Goal: Task Accomplishment & Management: Manage account settings

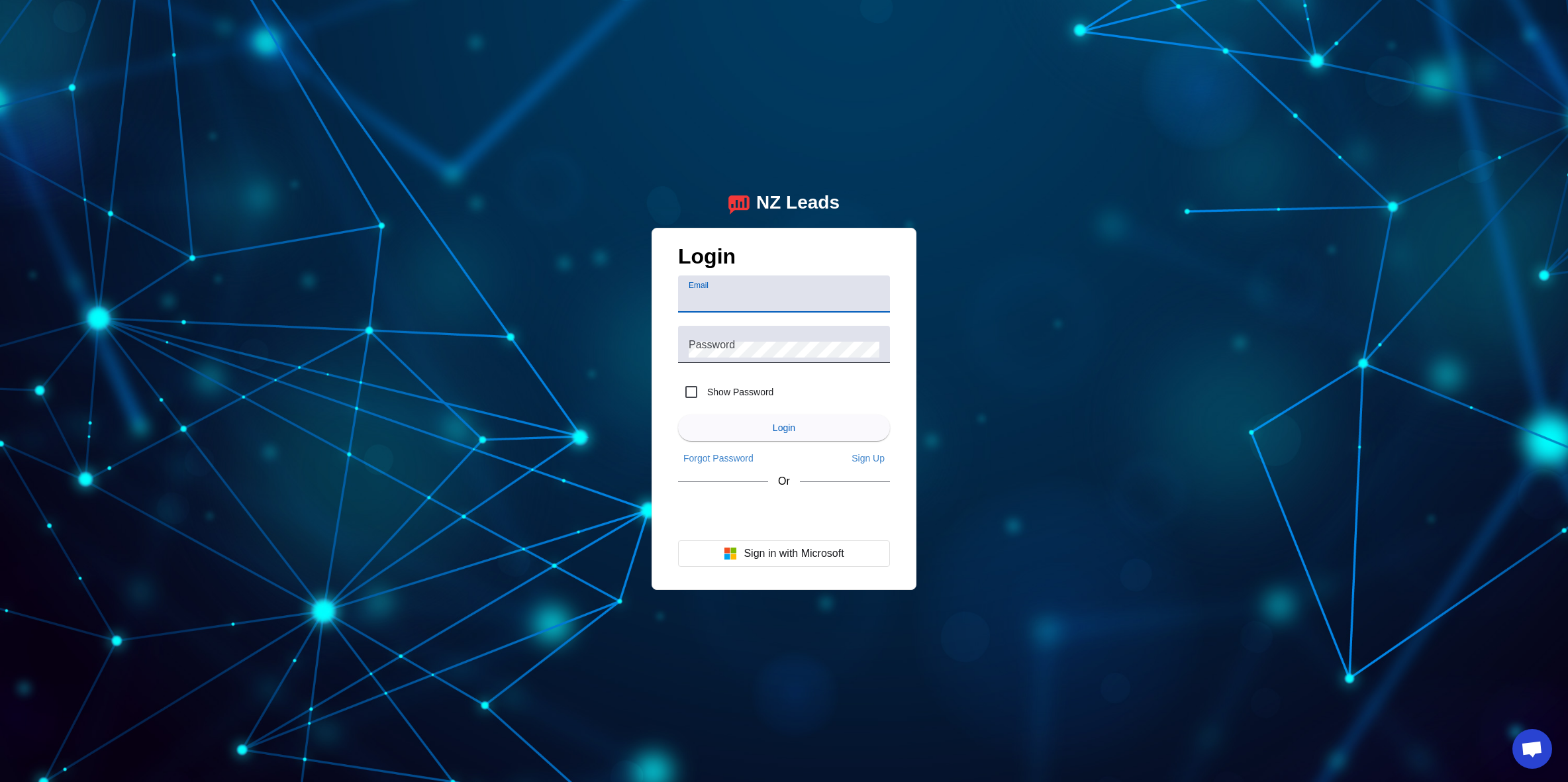
type input "[EMAIL_ADDRESS][DOMAIN_NAME]"
click at [784, 428] on span "Login" at bounding box center [784, 427] width 22 height 10
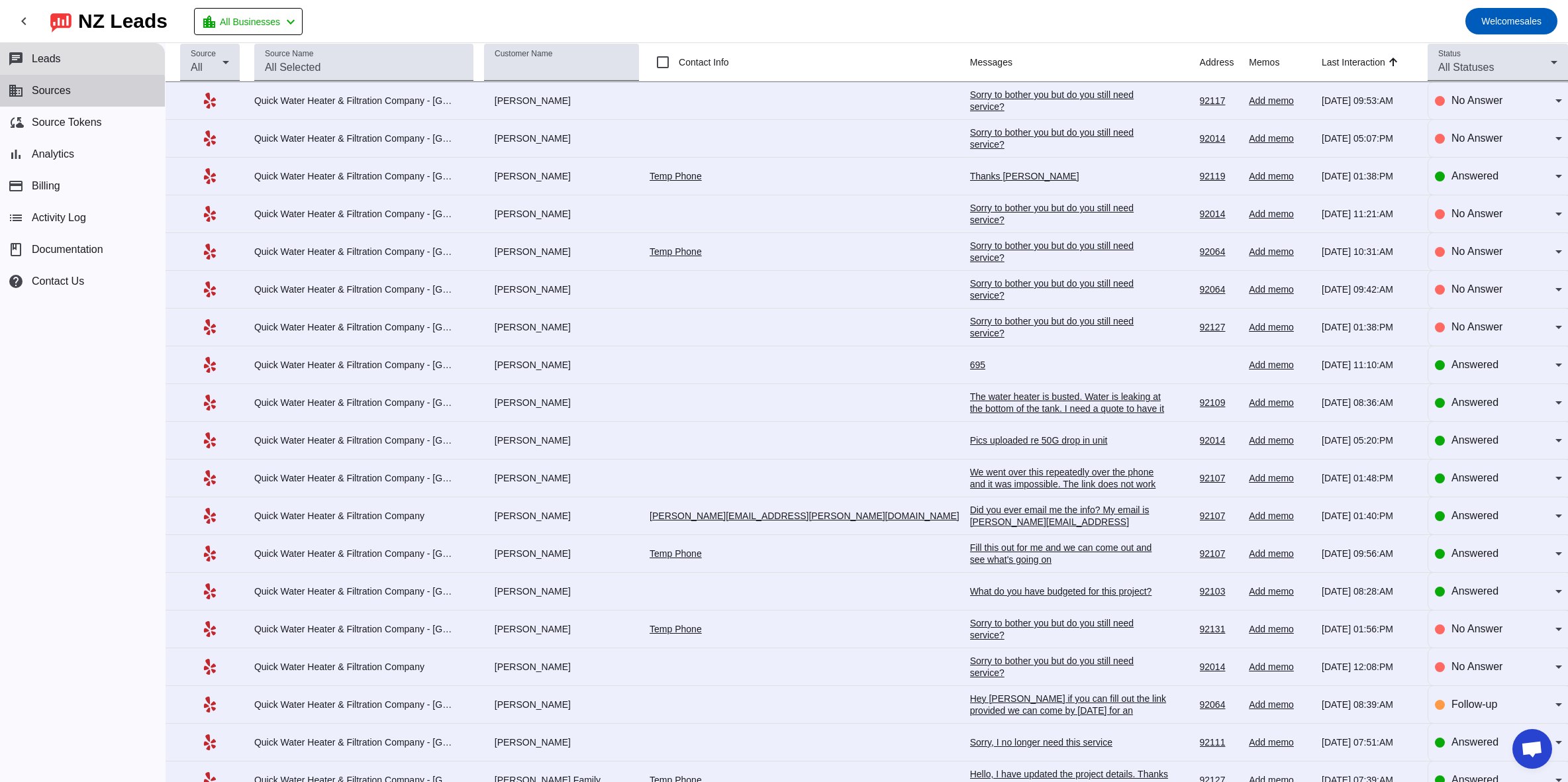
click at [67, 92] on span "Sources" at bounding box center [51, 91] width 39 height 12
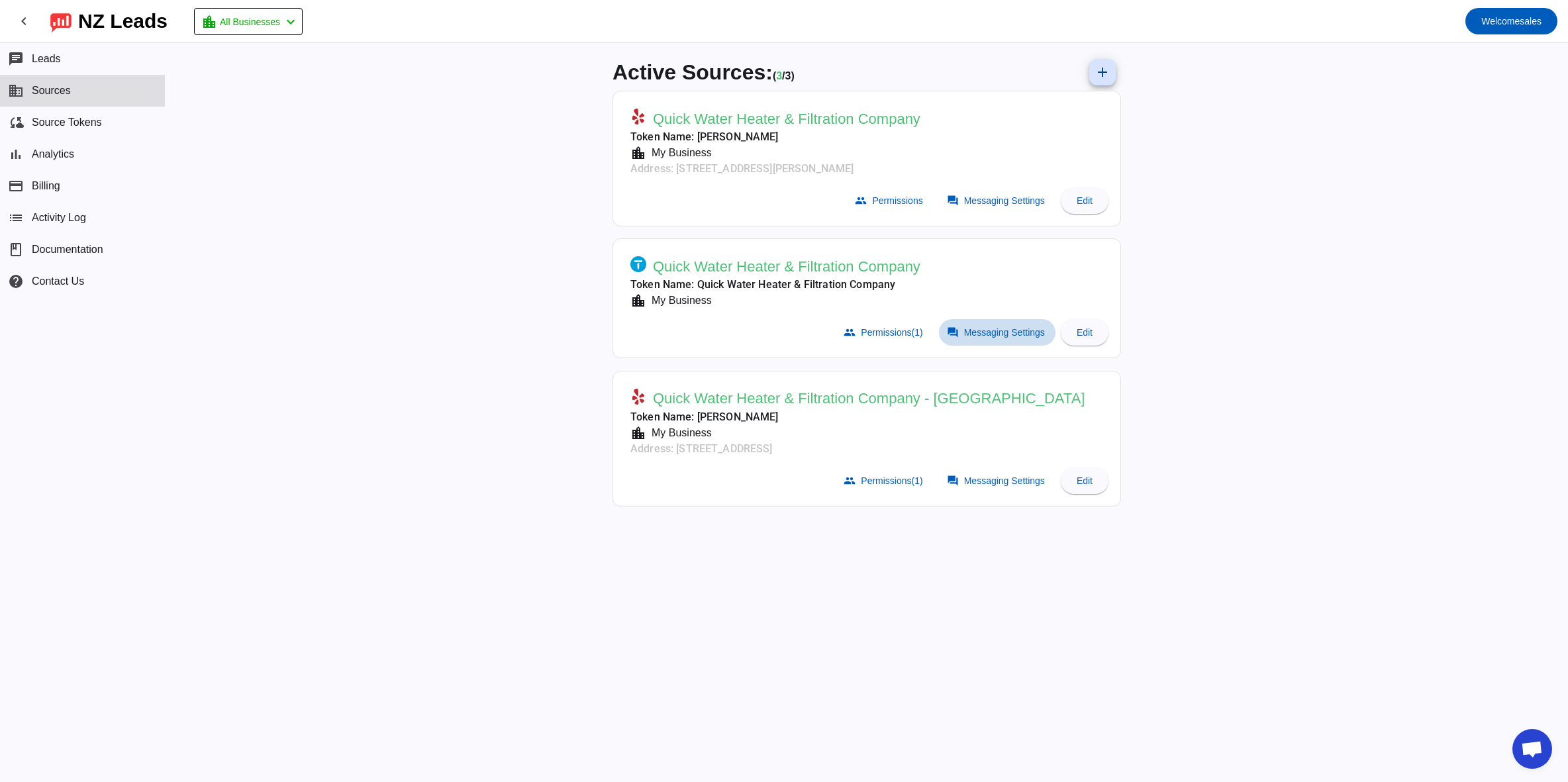
click at [994, 329] on span "Messaging Settings" at bounding box center [1004, 331] width 81 height 10
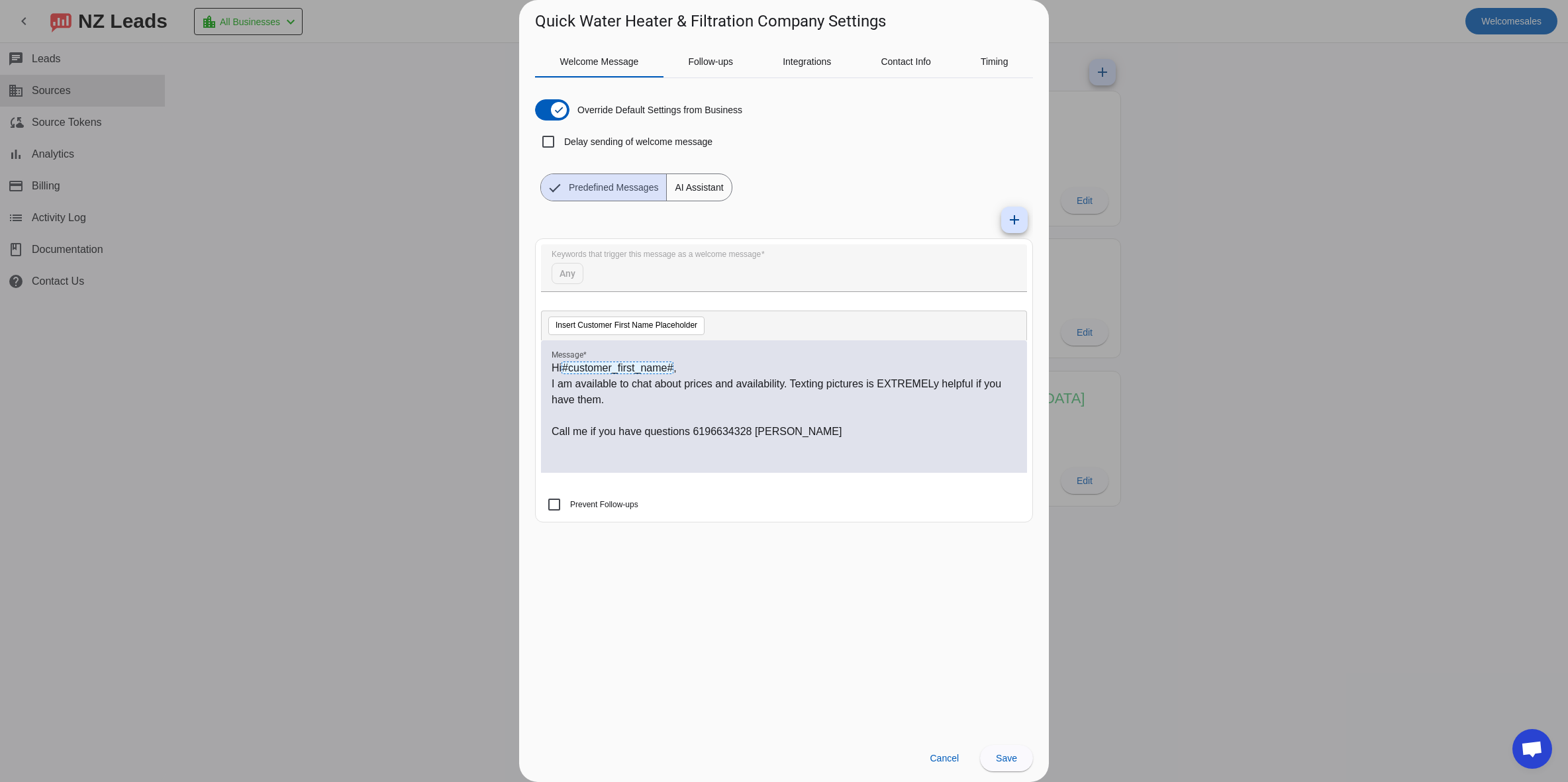
click at [1291, 75] on div at bounding box center [784, 391] width 1568 height 782
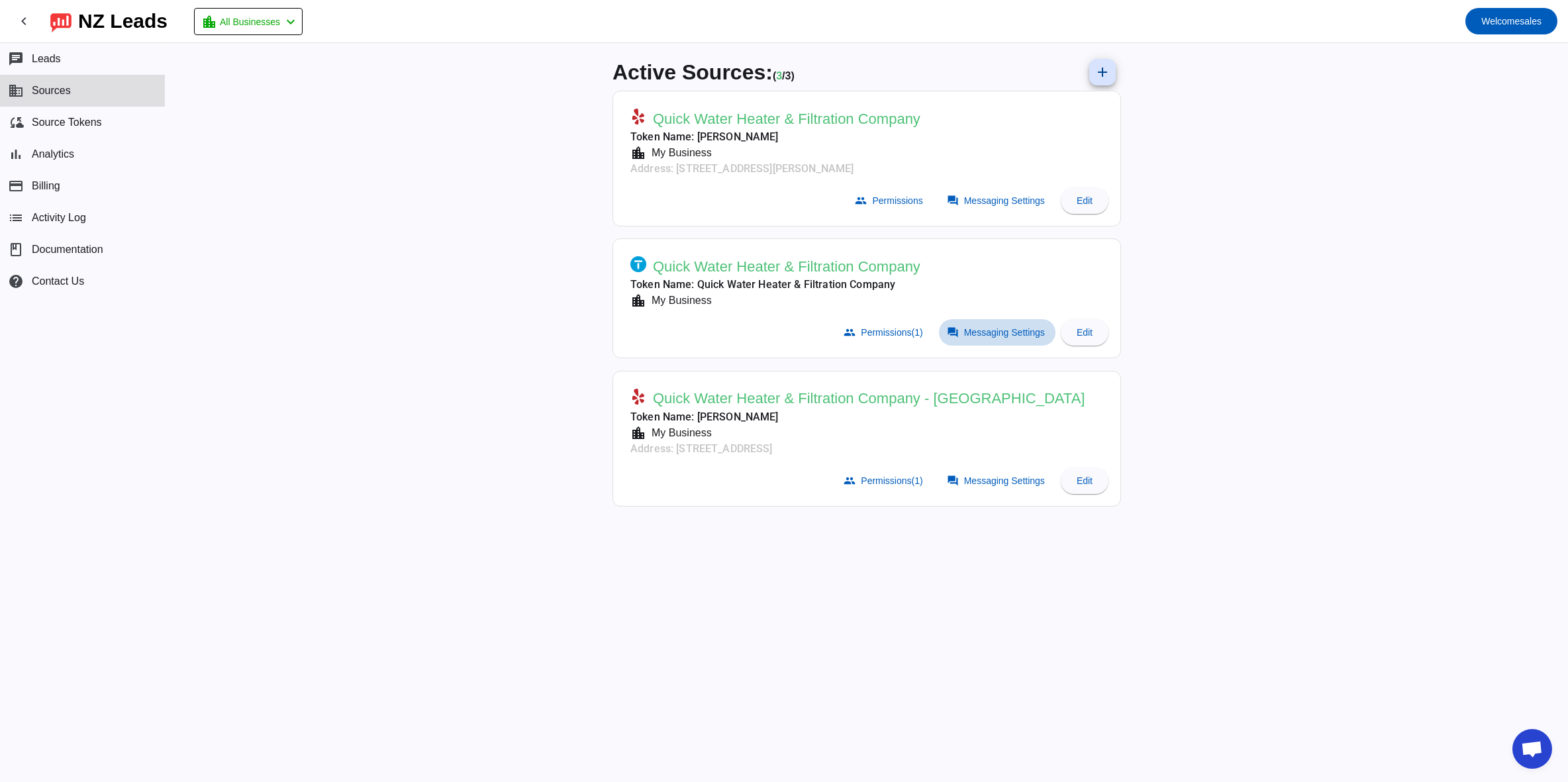
click at [1006, 333] on span "Messaging Settings" at bounding box center [1004, 331] width 81 height 10
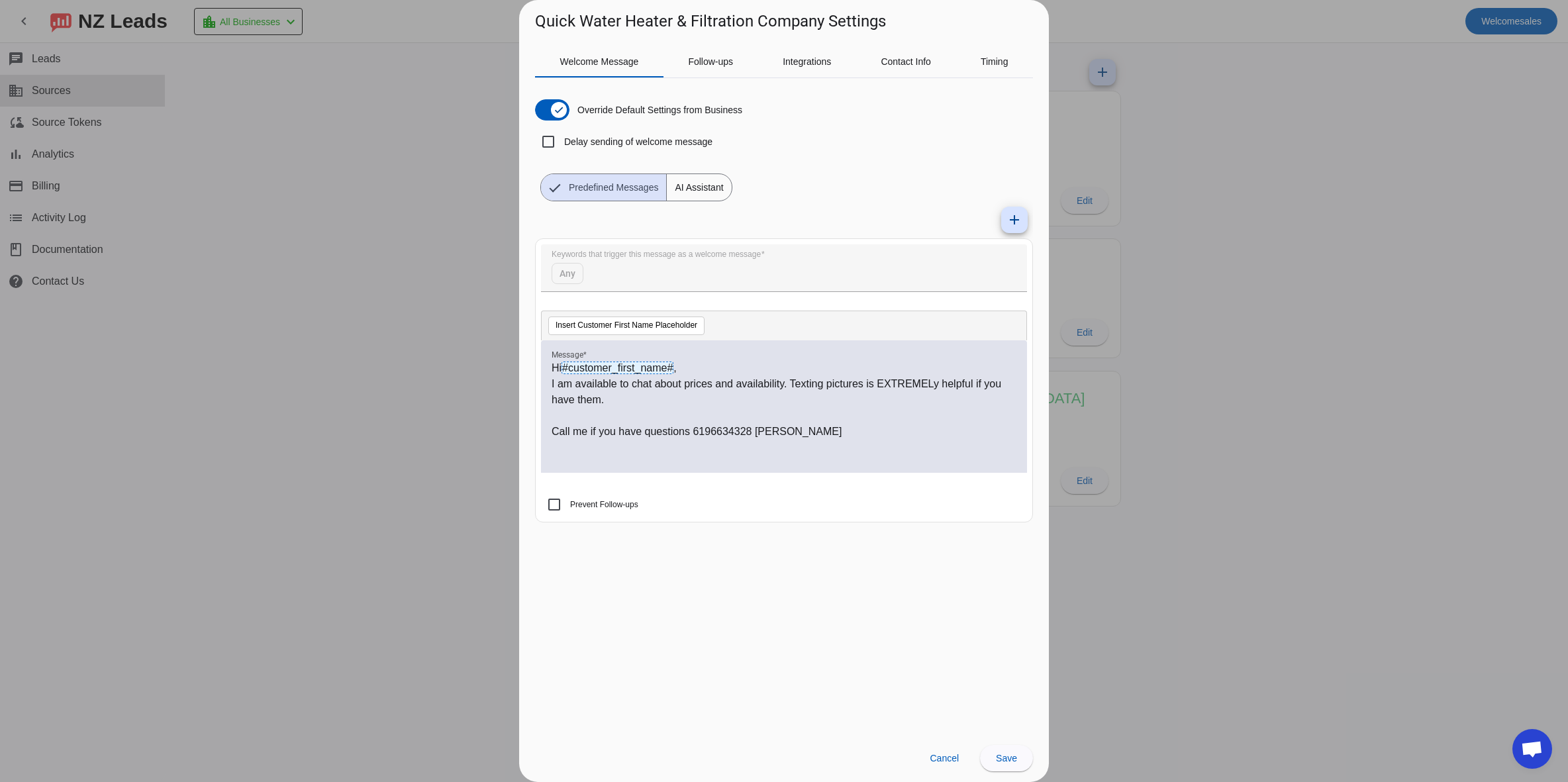
click at [1205, 311] on div at bounding box center [784, 391] width 1568 height 782
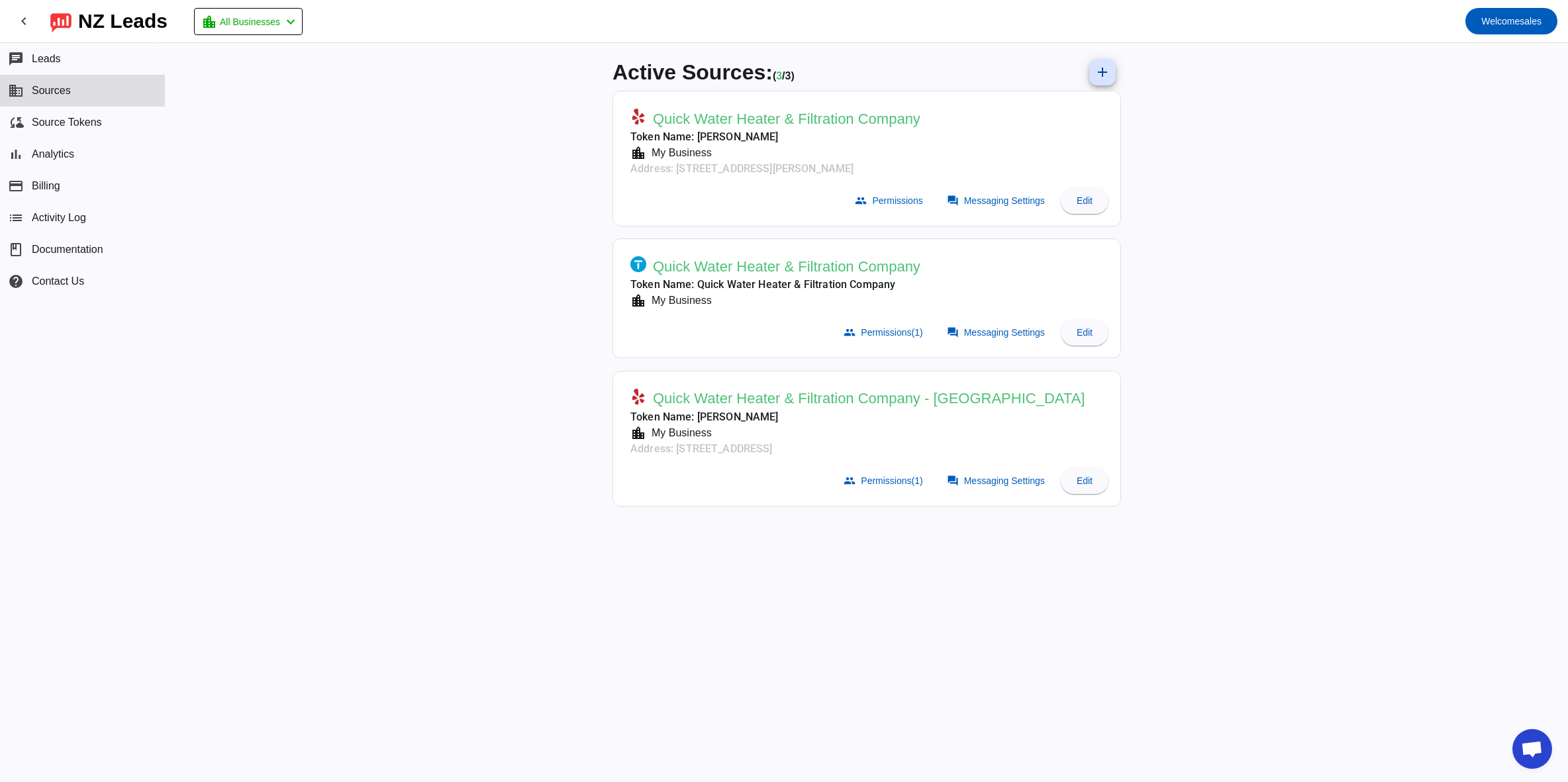
click at [766, 394] on span "Quick Water Heater & Filtration Company - [GEOGRAPHIC_DATA]" at bounding box center [869, 398] width 432 height 19
click at [981, 475] on span "Messaging Settings" at bounding box center [1004, 480] width 81 height 10
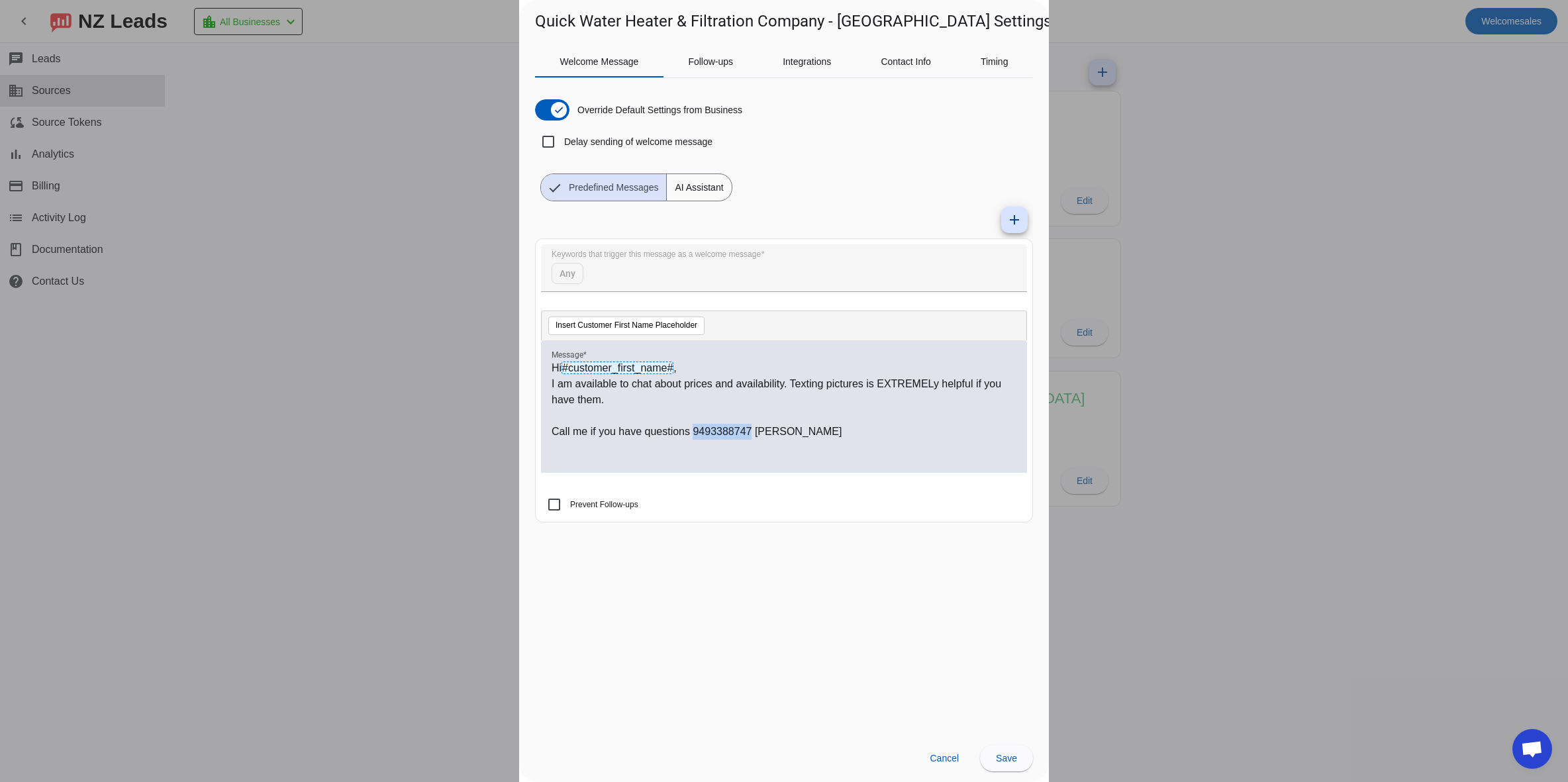
drag, startPoint x: 695, startPoint y: 430, endPoint x: 751, endPoint y: 430, distance: 56.0
click at [751, 430] on p "Call me if you have questions 9493388747 [PERSON_NAME]" at bounding box center [784, 431] width 465 height 16
drag, startPoint x: 805, startPoint y: 433, endPoint x: 763, endPoint y: 433, distance: 42.0
click at [763, 433] on p "Call me if you have questions 6196634328 [PERSON_NAME]" at bounding box center [784, 431] width 465 height 16
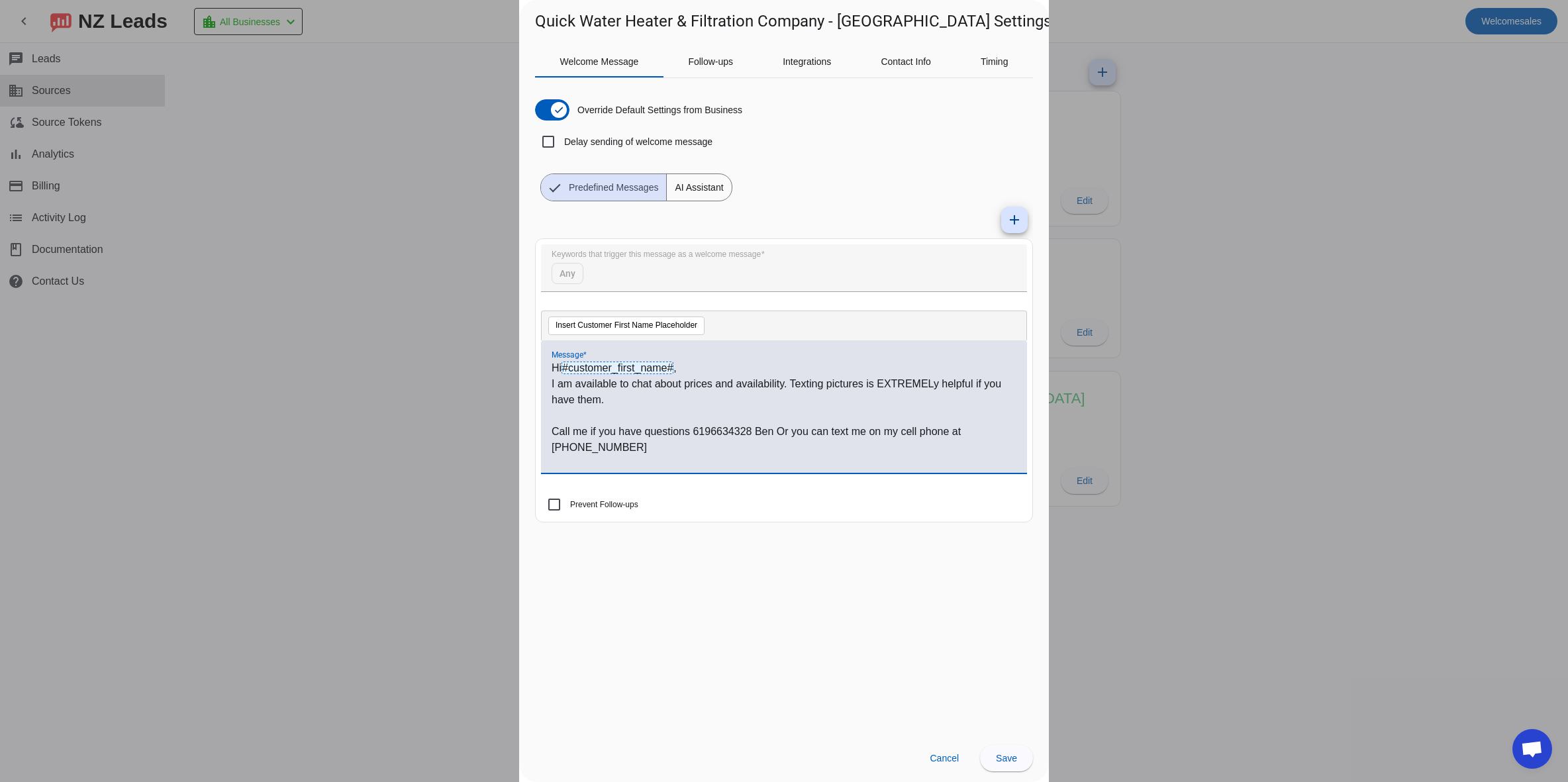
click at [891, 598] on mat-tab-group "Welcome Message Follow-ups Integrations Contact Info Timing Override Default Se…" at bounding box center [783, 389] width 497 height 688
click at [777, 433] on p "Call me if you have questions 6196634328 Ben Or you can text me on my cell phon…" at bounding box center [784, 440] width 465 height 32
click at [590, 430] on p "Call me if you have questions 6196634328 Ben" at bounding box center [784, 431] width 465 height 16
drag, startPoint x: 826, startPoint y: 452, endPoint x: 545, endPoint y: 433, distance: 281.6
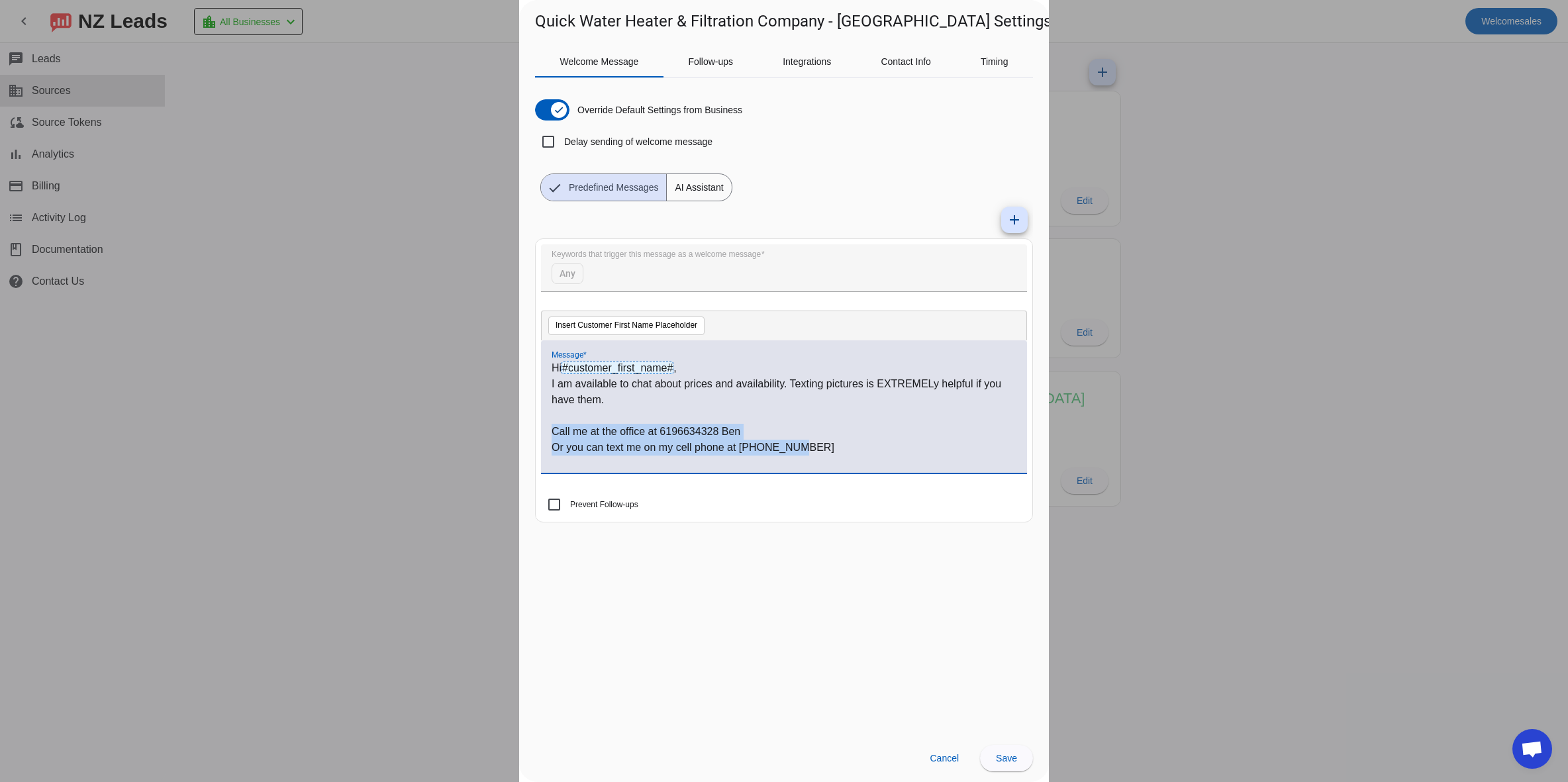
click at [545, 433] on div "Hi #customer_first_name# , I am available to chat about prices and availability…" at bounding box center [784, 407] width 486 height 133
copy div "Call me at the office at 6196634328 Ben Or you can text me on my cell phone at …"
click at [1013, 760] on span "Save" at bounding box center [1006, 758] width 21 height 10
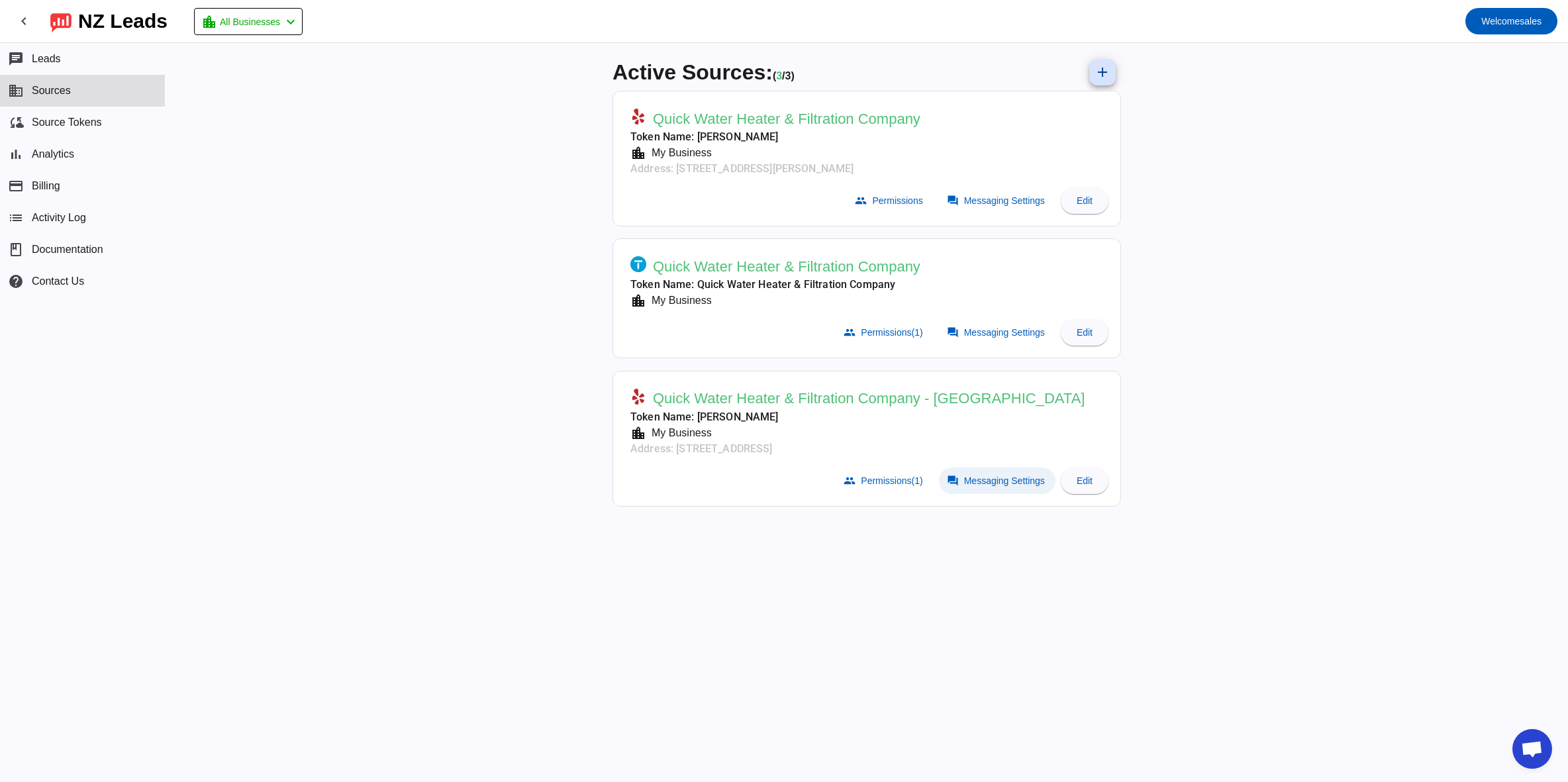
click at [975, 482] on span "Messaging Settings" at bounding box center [1004, 480] width 81 height 10
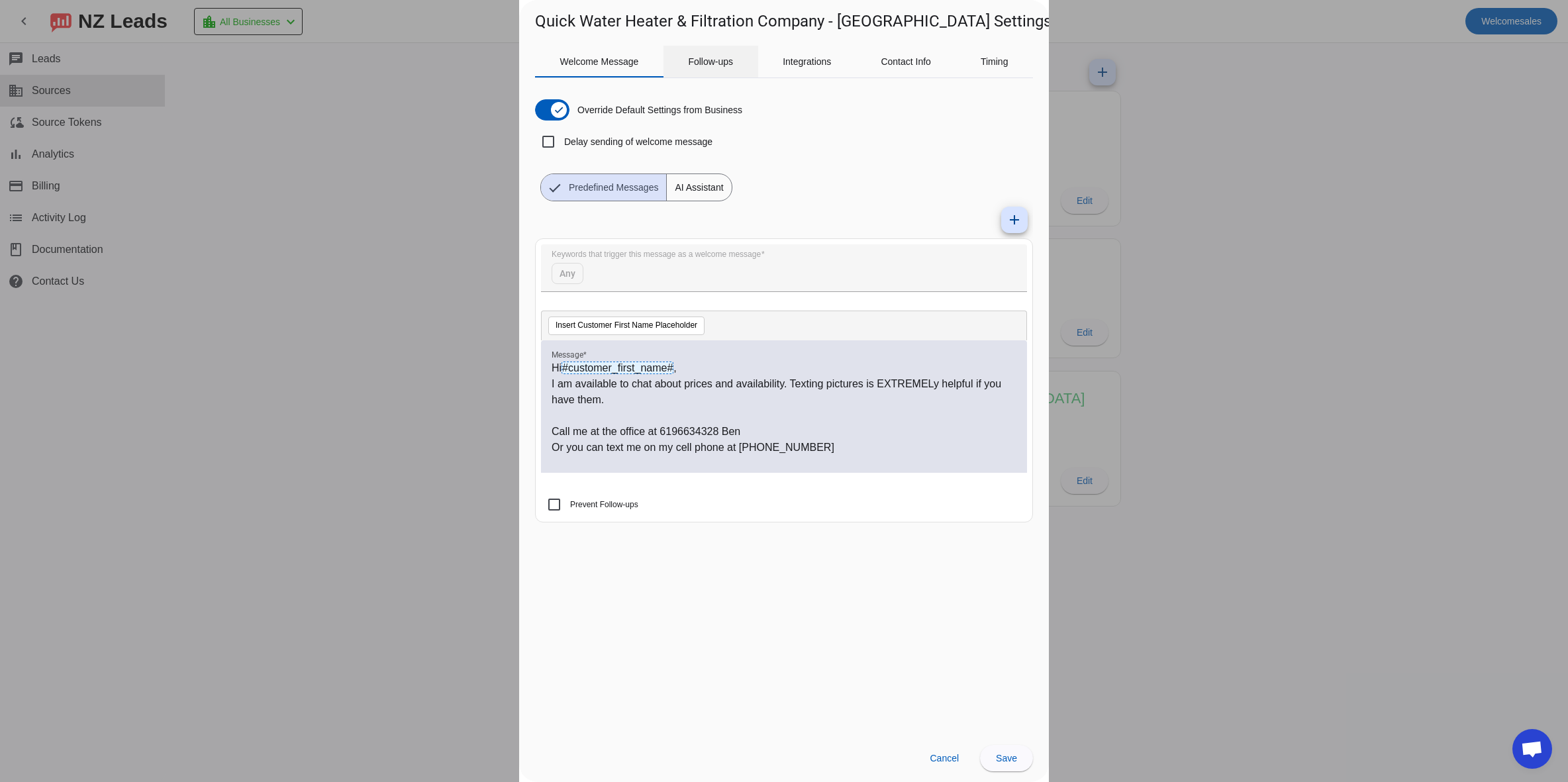
click at [721, 65] on span "Follow-ups" at bounding box center [710, 62] width 45 height 9
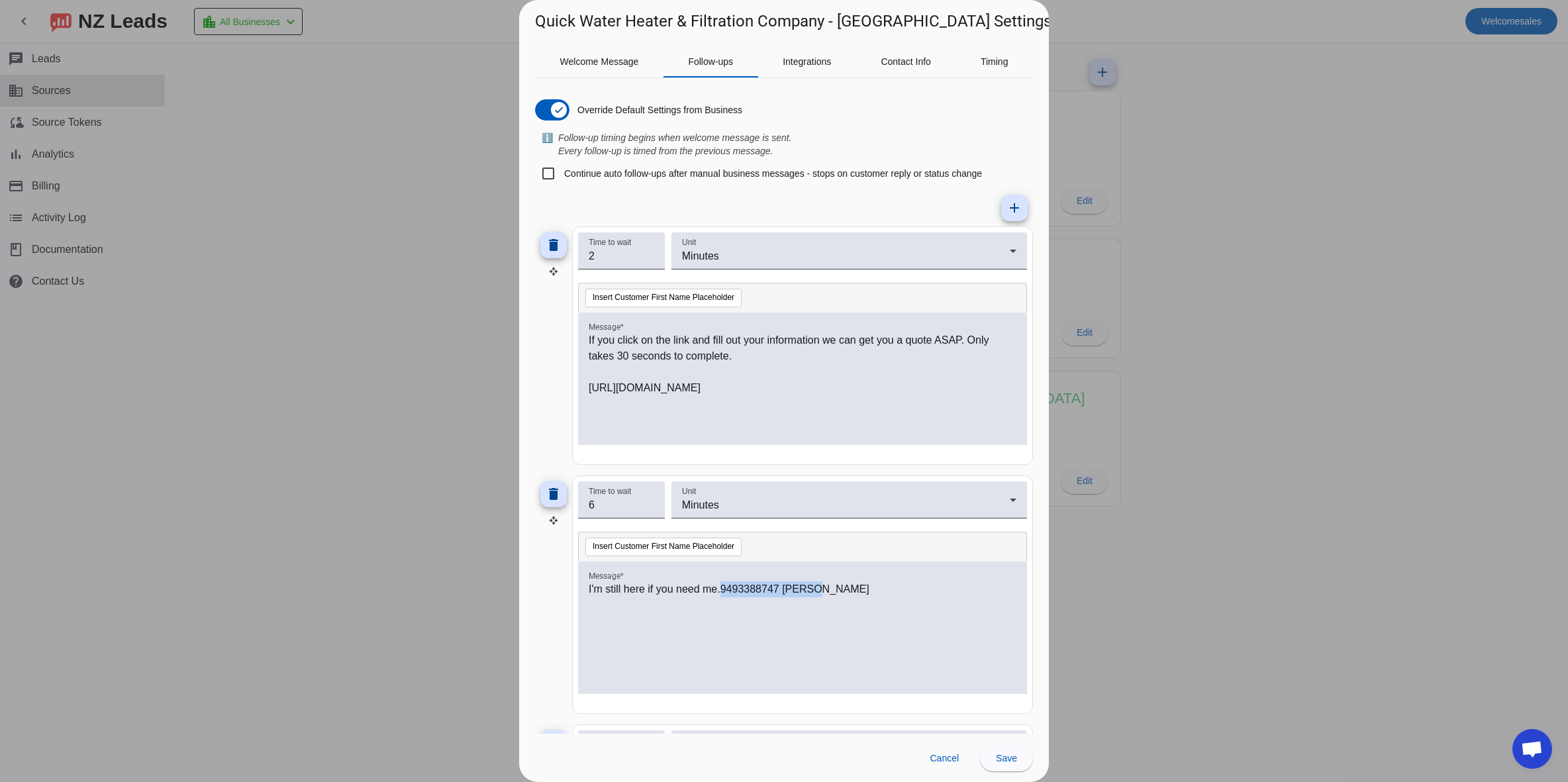
drag, startPoint x: 723, startPoint y: 585, endPoint x: 817, endPoint y: 592, distance: 94.3
click at [817, 592] on p "I'm still here if you need me.9493388747 [PERSON_NAME]" at bounding box center [803, 589] width 427 height 16
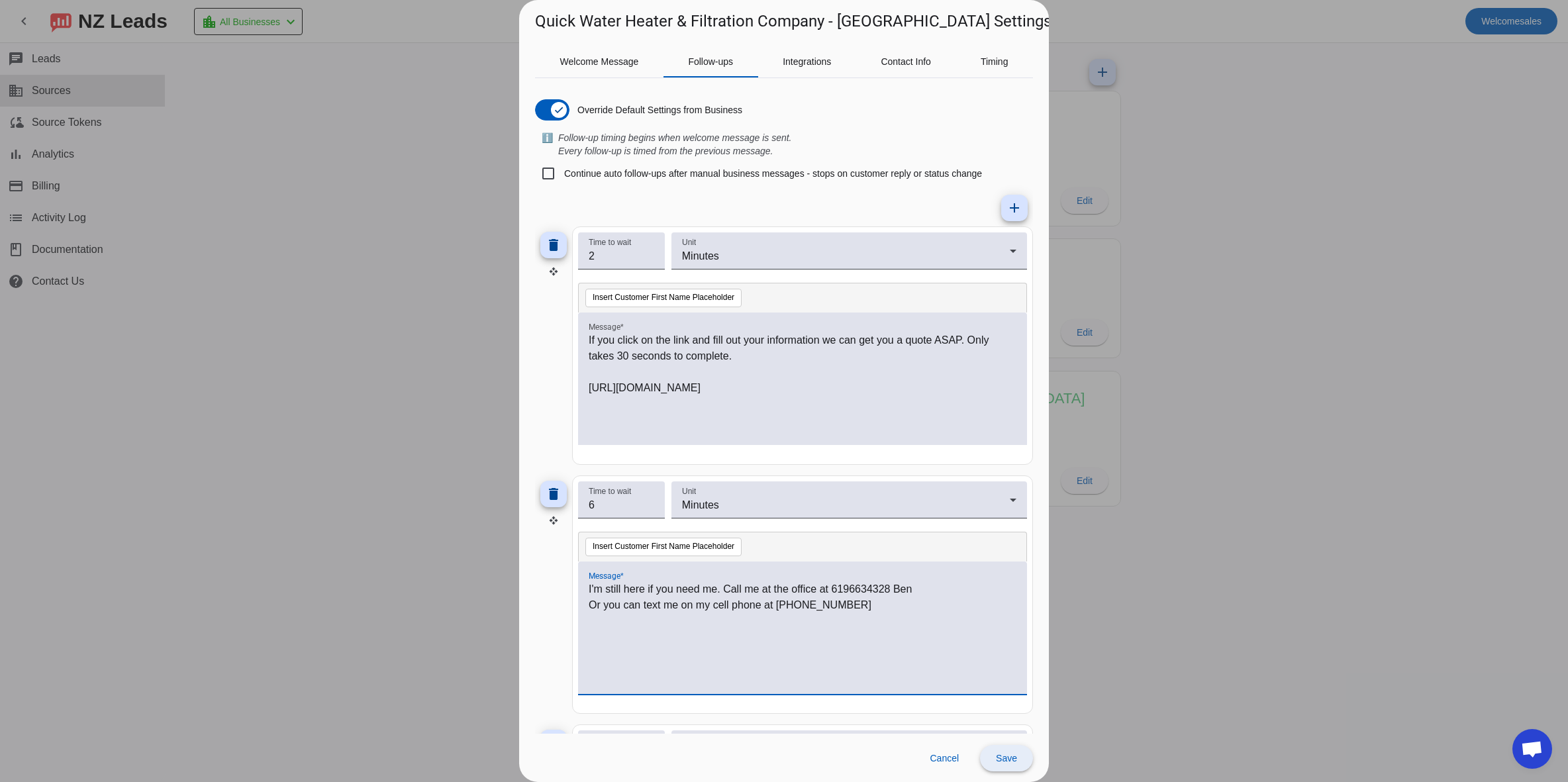
click at [1008, 755] on span "Save" at bounding box center [1006, 758] width 21 height 10
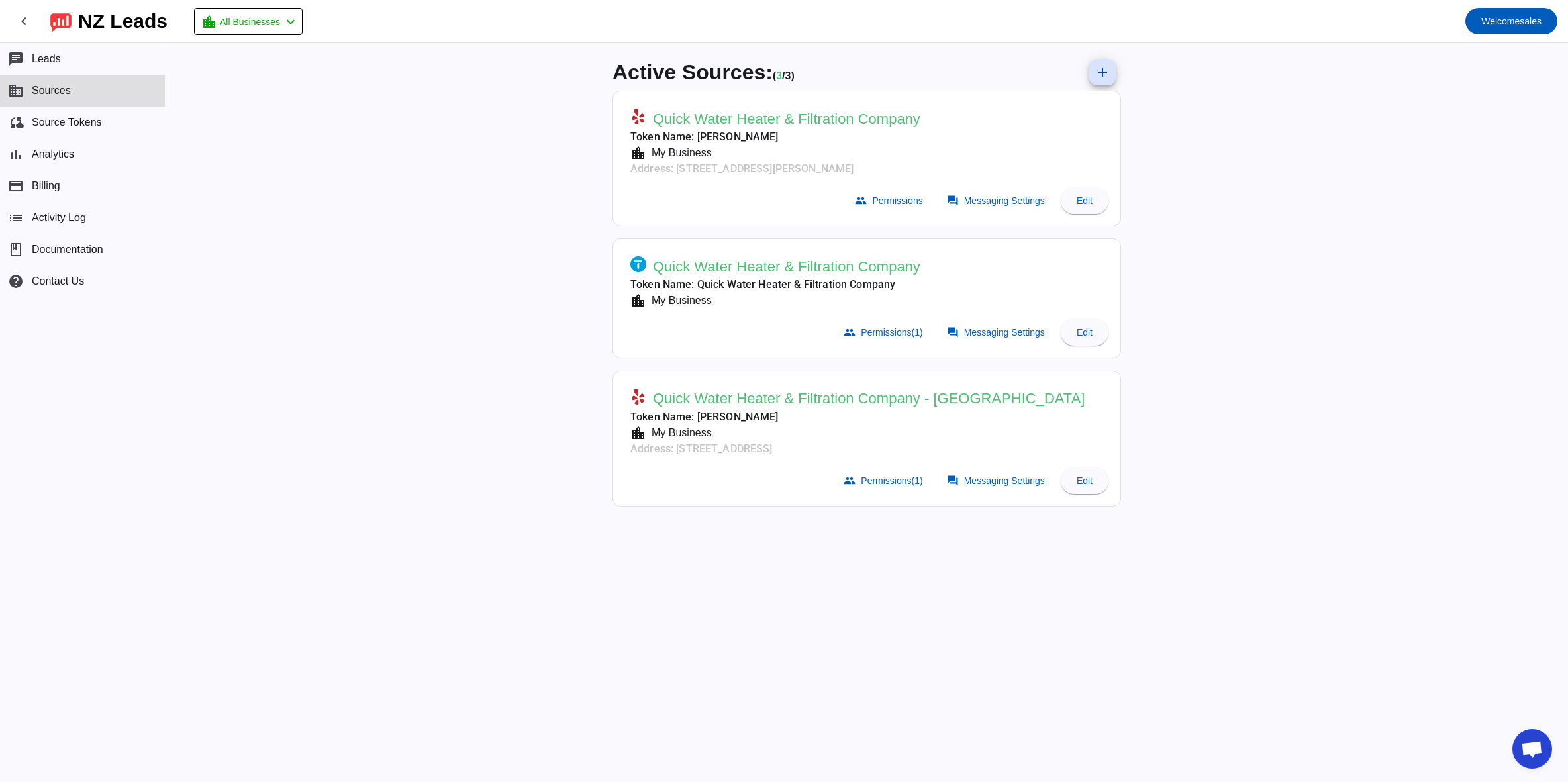
click at [800, 135] on mat-card-subtitle "Token Name: [PERSON_NAME]" at bounding box center [775, 136] width 290 height 16
click at [980, 202] on span "Messaging Settings" at bounding box center [1004, 200] width 81 height 10
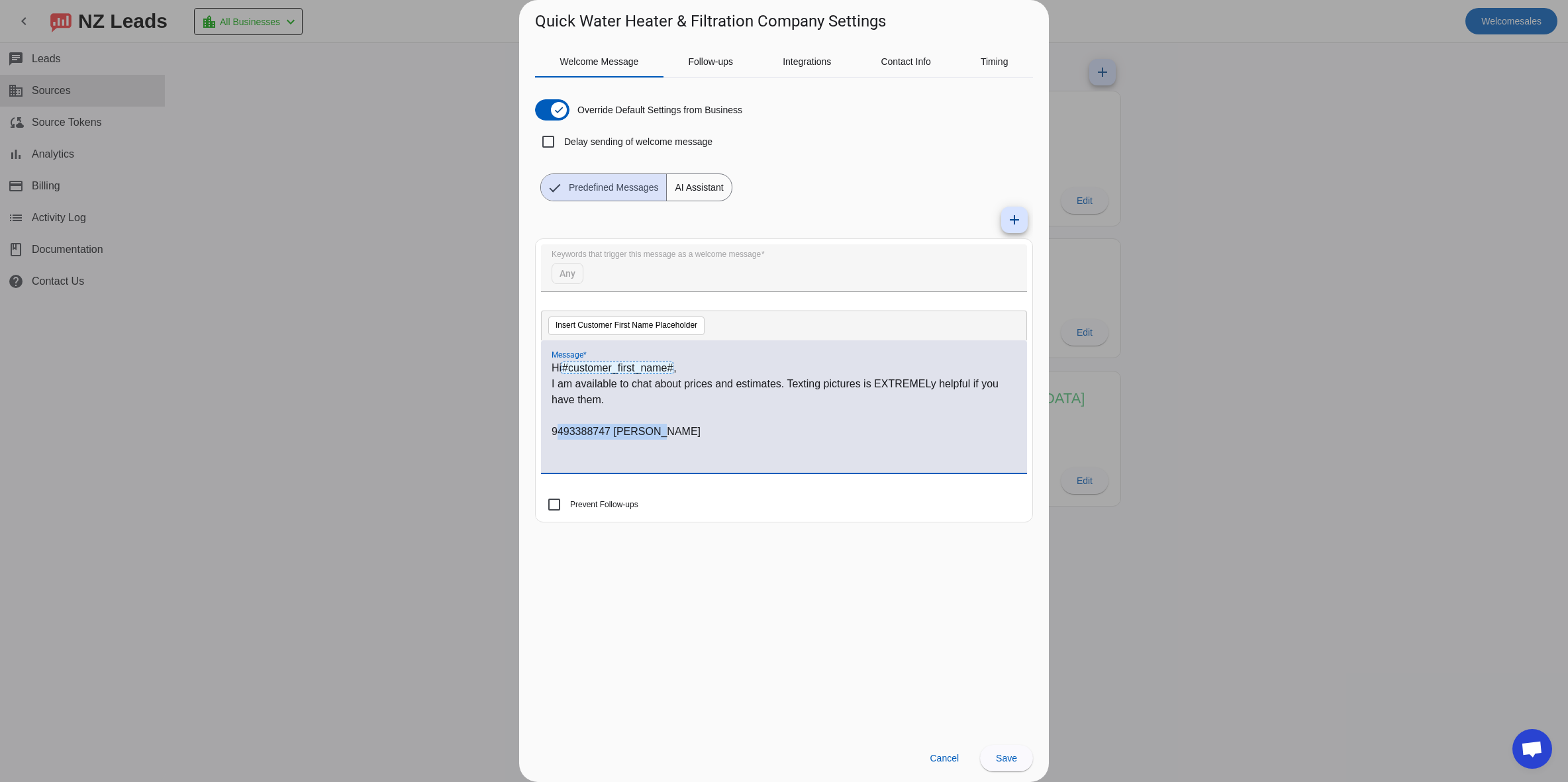
drag, startPoint x: 553, startPoint y: 432, endPoint x: 763, endPoint y: 454, distance: 211.1
click at [763, 454] on div "Hi #customer_first_name# , I am available to chat about prices and estimates. T…" at bounding box center [784, 413] width 465 height 107
click at [555, 432] on p "Call me at the office at 6196634328 Ben" at bounding box center [784, 431] width 465 height 16
click at [845, 444] on p "Or you can text me on my cell phone at [PHONE_NUMBER]" at bounding box center [784, 447] width 465 height 16
click at [721, 53] on span "Follow-ups" at bounding box center [710, 62] width 45 height 32
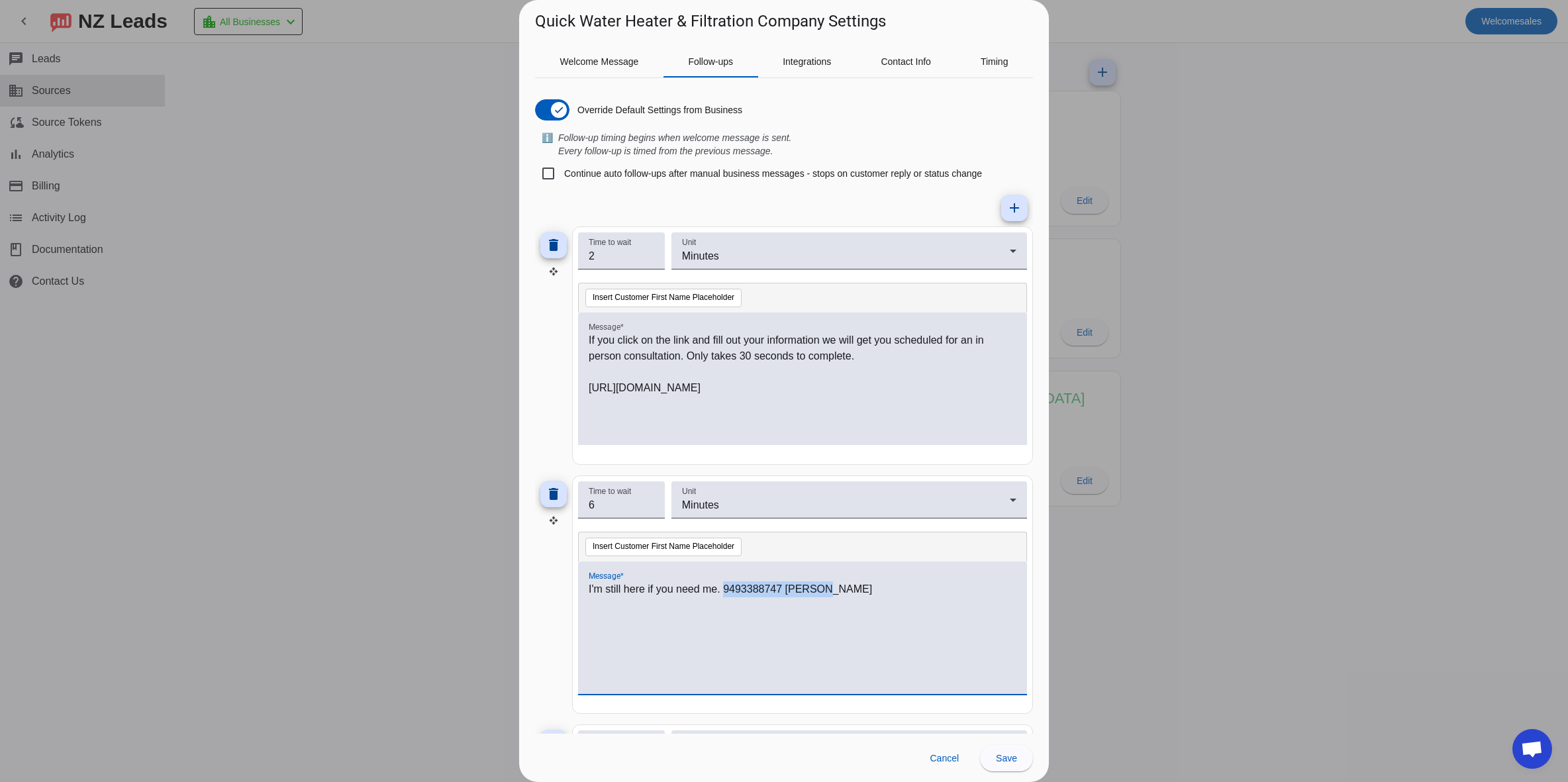
drag, startPoint x: 726, startPoint y: 587, endPoint x: 817, endPoint y: 647, distance: 109.0
click at [817, 647] on div "I'm still here if you need me. 9493388747 [PERSON_NAME]" at bounding box center [803, 635] width 427 height 107
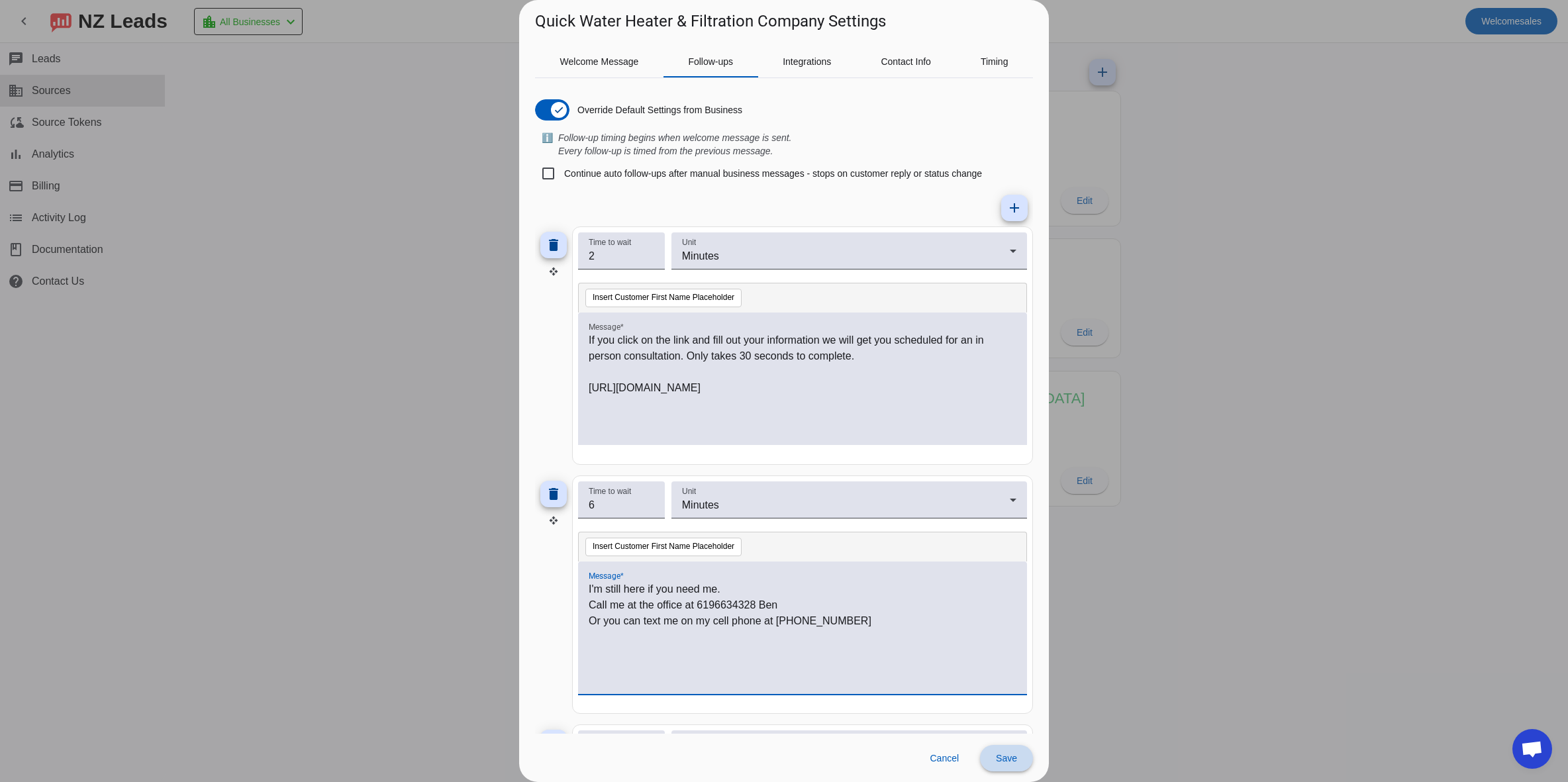
click at [1006, 758] on span "Save" at bounding box center [1006, 758] width 21 height 10
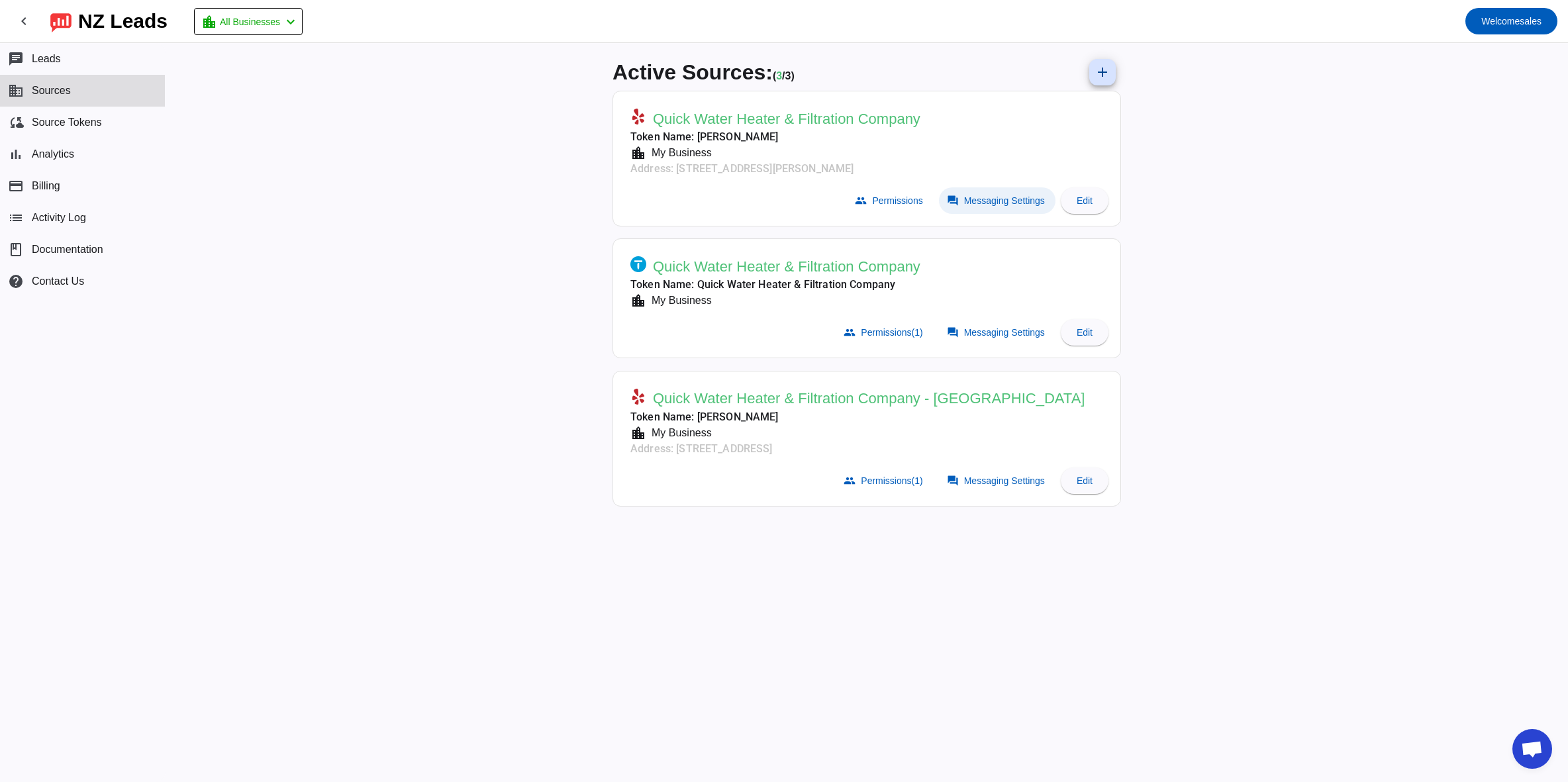
click at [1014, 197] on span "Messaging Settings" at bounding box center [1004, 200] width 81 height 10
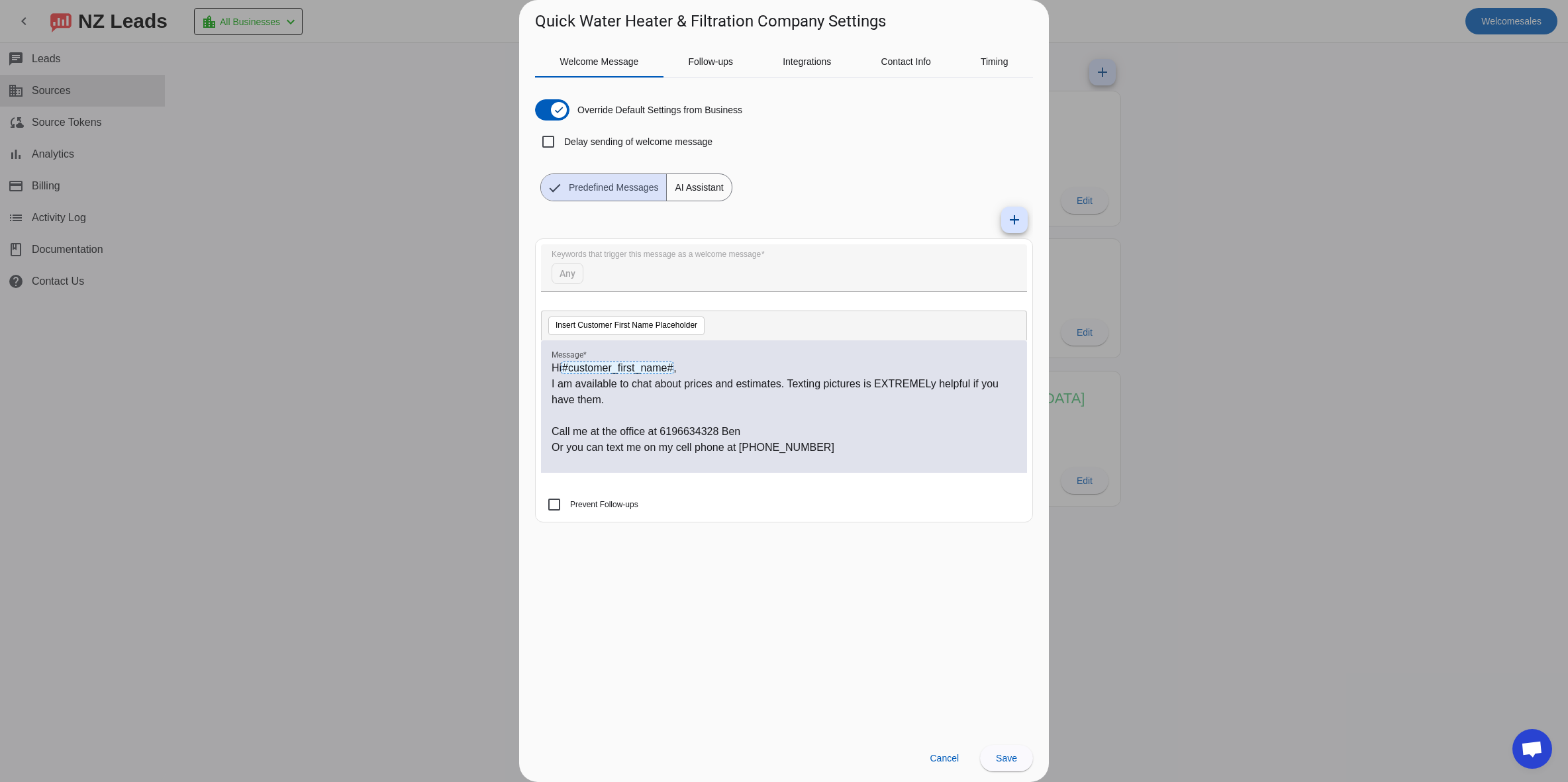
click at [608, 449] on p "Or you can text me on my cell phone at [PHONE_NUMBER]" at bounding box center [784, 447] width 465 height 16
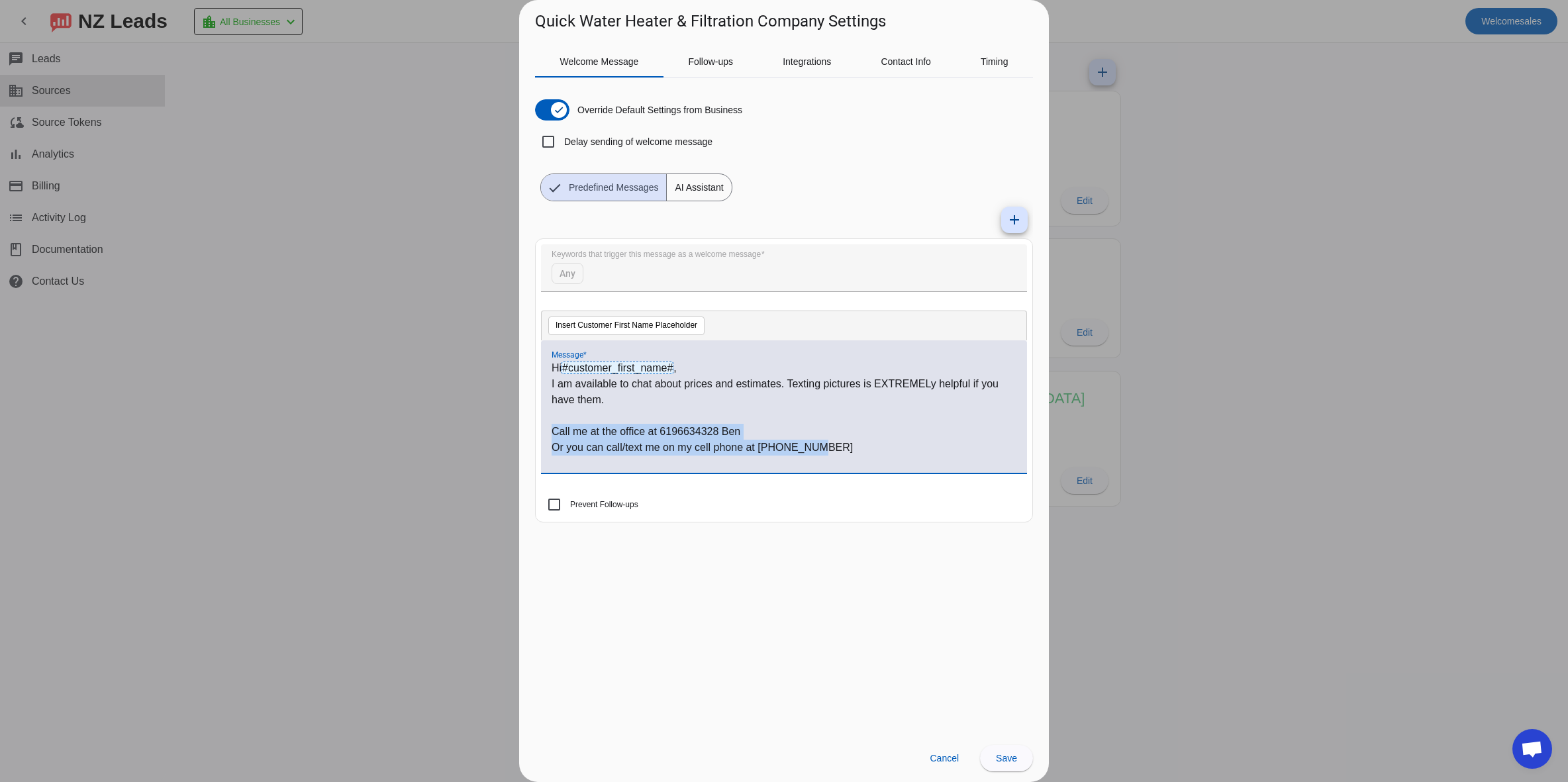
drag, startPoint x: 842, startPoint y: 443, endPoint x: 503, endPoint y: 429, distance: 339.3
click at [503, 429] on div "Quick Water Heater & Filtration Company Settings Welcome Message Follow-ups Int…" at bounding box center [784, 391] width 1568 height 782
copy div "Call me at the office at 6196634328 Ben Or you can call/text me on my cell phon…"
click at [711, 62] on span "Follow-ups" at bounding box center [710, 62] width 45 height 9
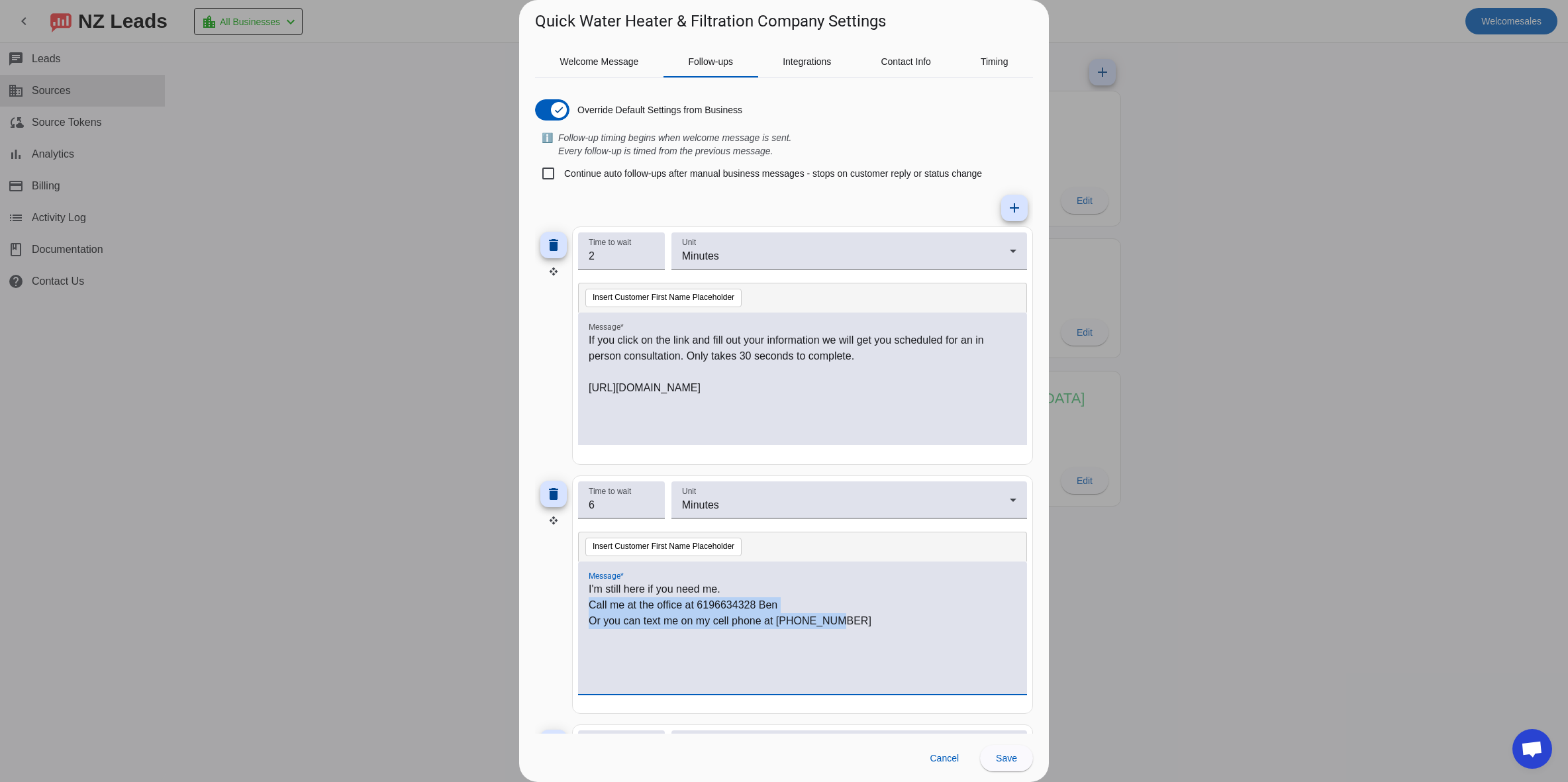
drag, startPoint x: 818, startPoint y: 619, endPoint x: 566, endPoint y: 604, distance: 252.4
click at [566, 604] on div "delete Time to wait 6 Unit Minutes Insert Customer First Name Placeholder Messa…" at bounding box center [783, 593] width 497 height 238
click at [1003, 759] on span "Save" at bounding box center [1006, 758] width 21 height 10
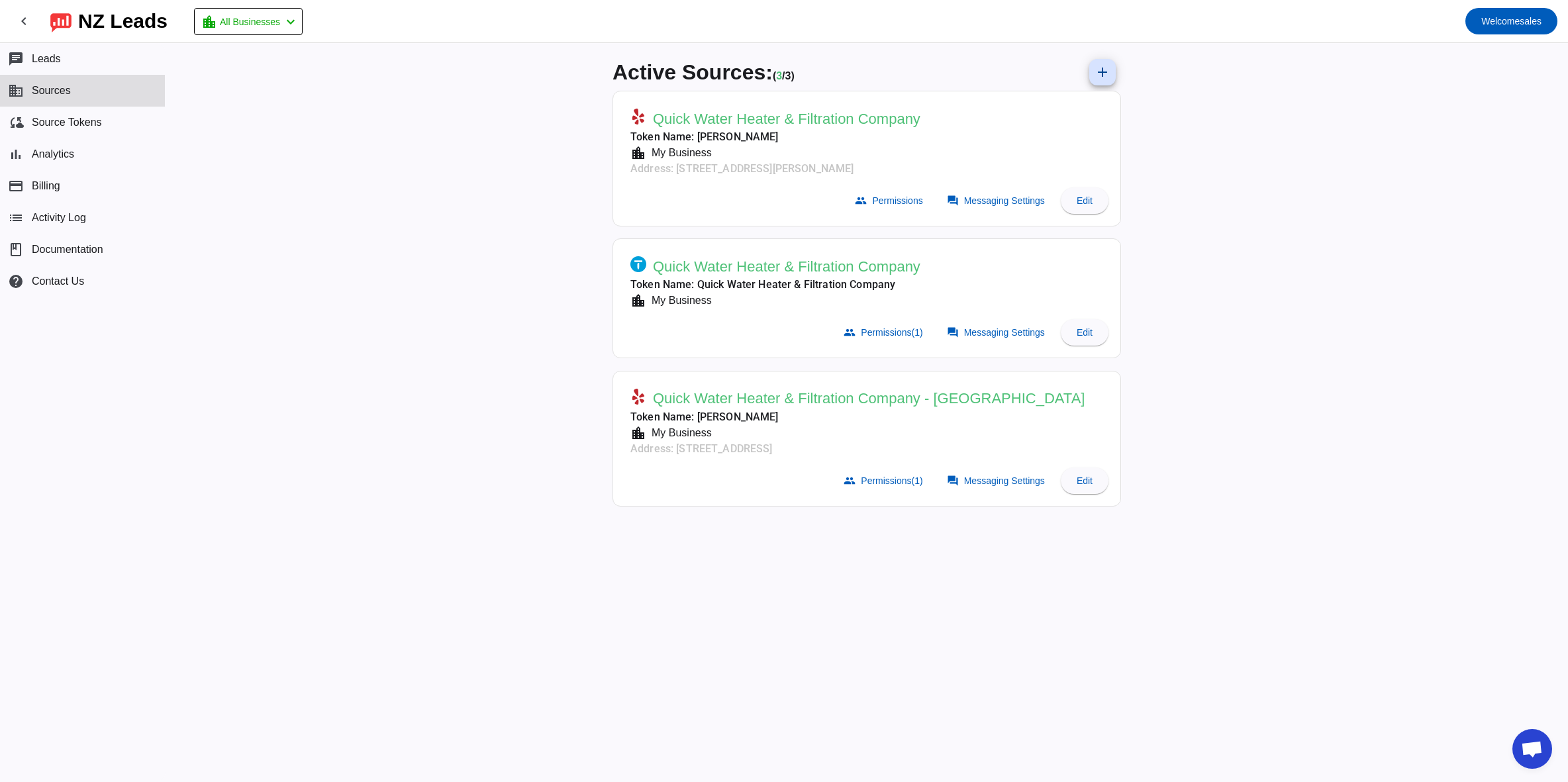
click at [833, 422] on mat-card-subtitle "Token Name: [PERSON_NAME]" at bounding box center [857, 416] width 455 height 16
click at [994, 482] on span "Messaging Settings" at bounding box center [1004, 480] width 81 height 10
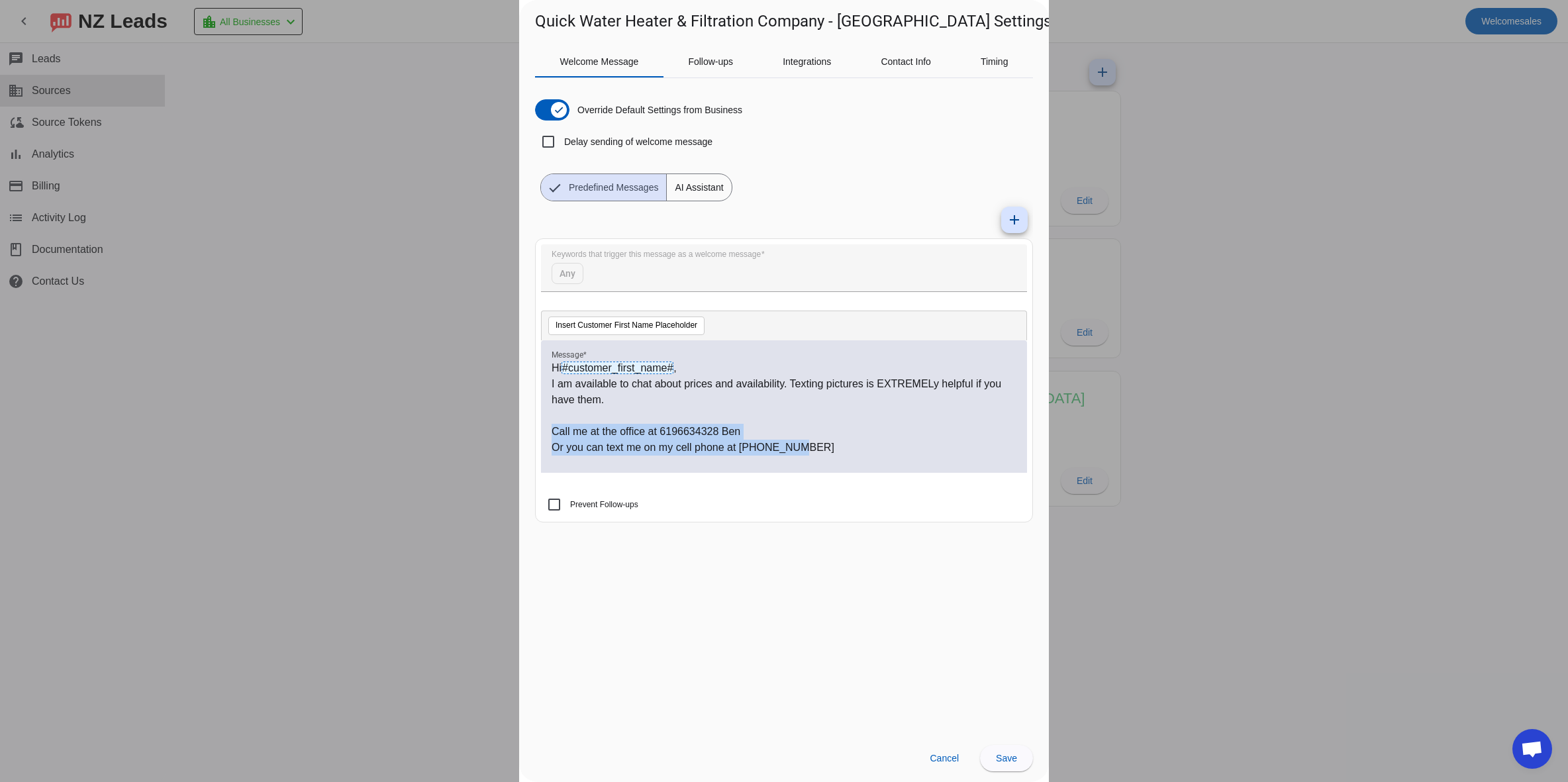
drag, startPoint x: 688, startPoint y: 443, endPoint x: 488, endPoint y: 429, distance: 200.5
click at [488, 429] on div "Quick Water Heater & Filtration Company - [GEOGRAPHIC_DATA] Settings Welcome Me…" at bounding box center [784, 391] width 1568 height 782
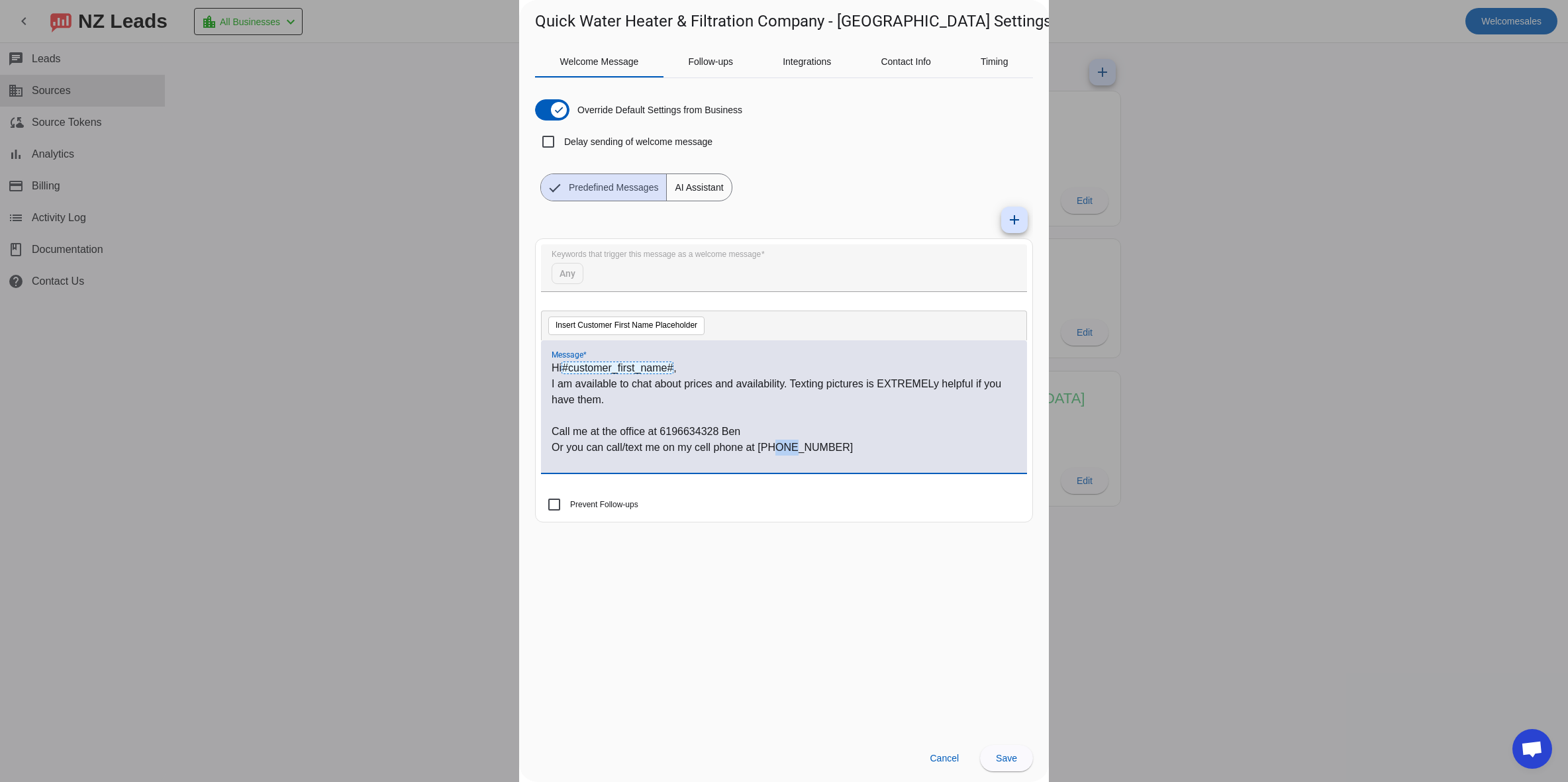
drag, startPoint x: 778, startPoint y: 445, endPoint x: 797, endPoint y: 447, distance: 19.1
click at [797, 447] on p "Or you can call/text me on my cell phone at [PHONE_NUMBER]" at bounding box center [784, 447] width 465 height 16
click at [1011, 757] on span "Save" at bounding box center [1006, 758] width 21 height 10
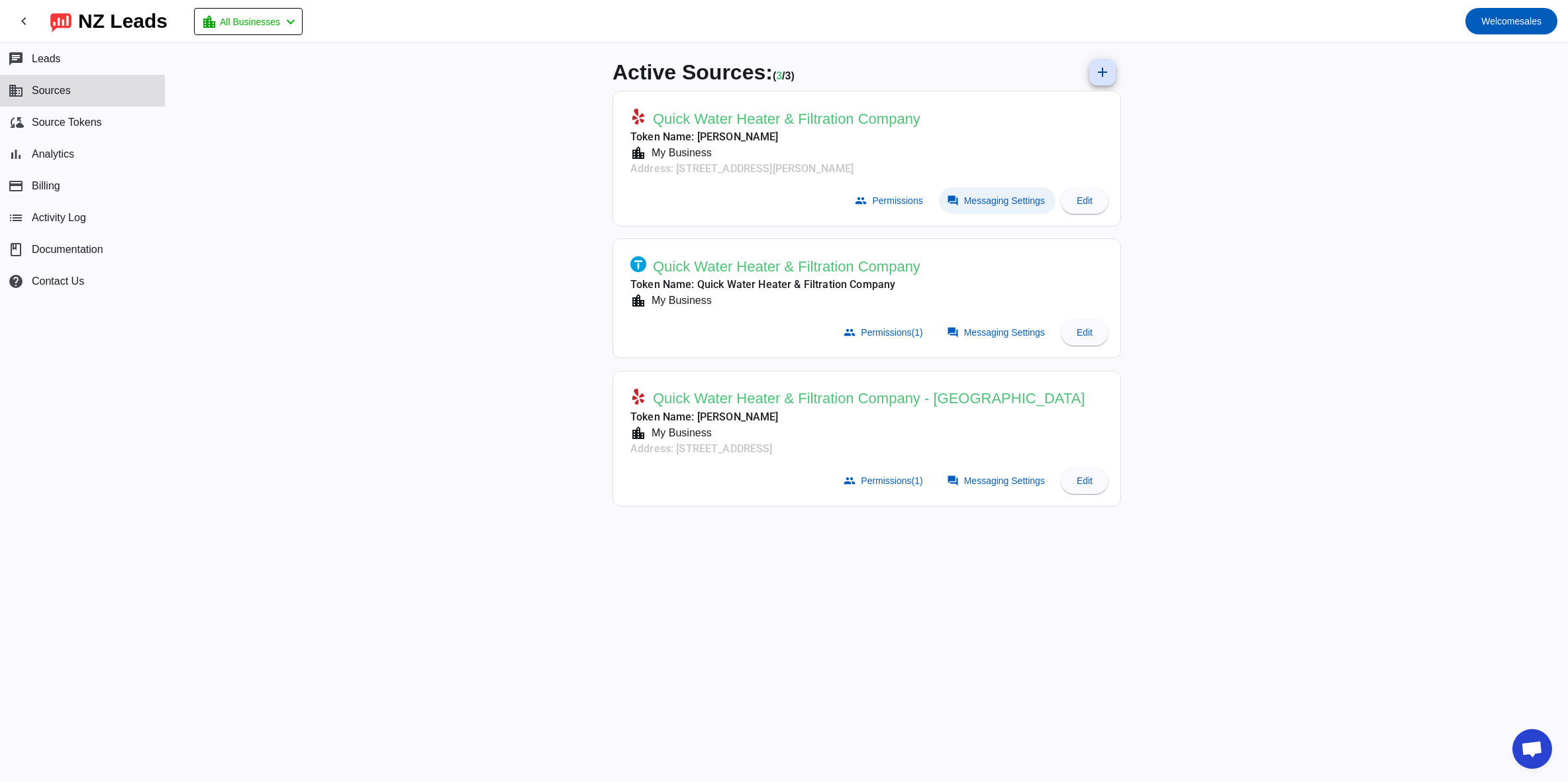
click at [1014, 200] on span "Messaging Settings" at bounding box center [1004, 200] width 81 height 10
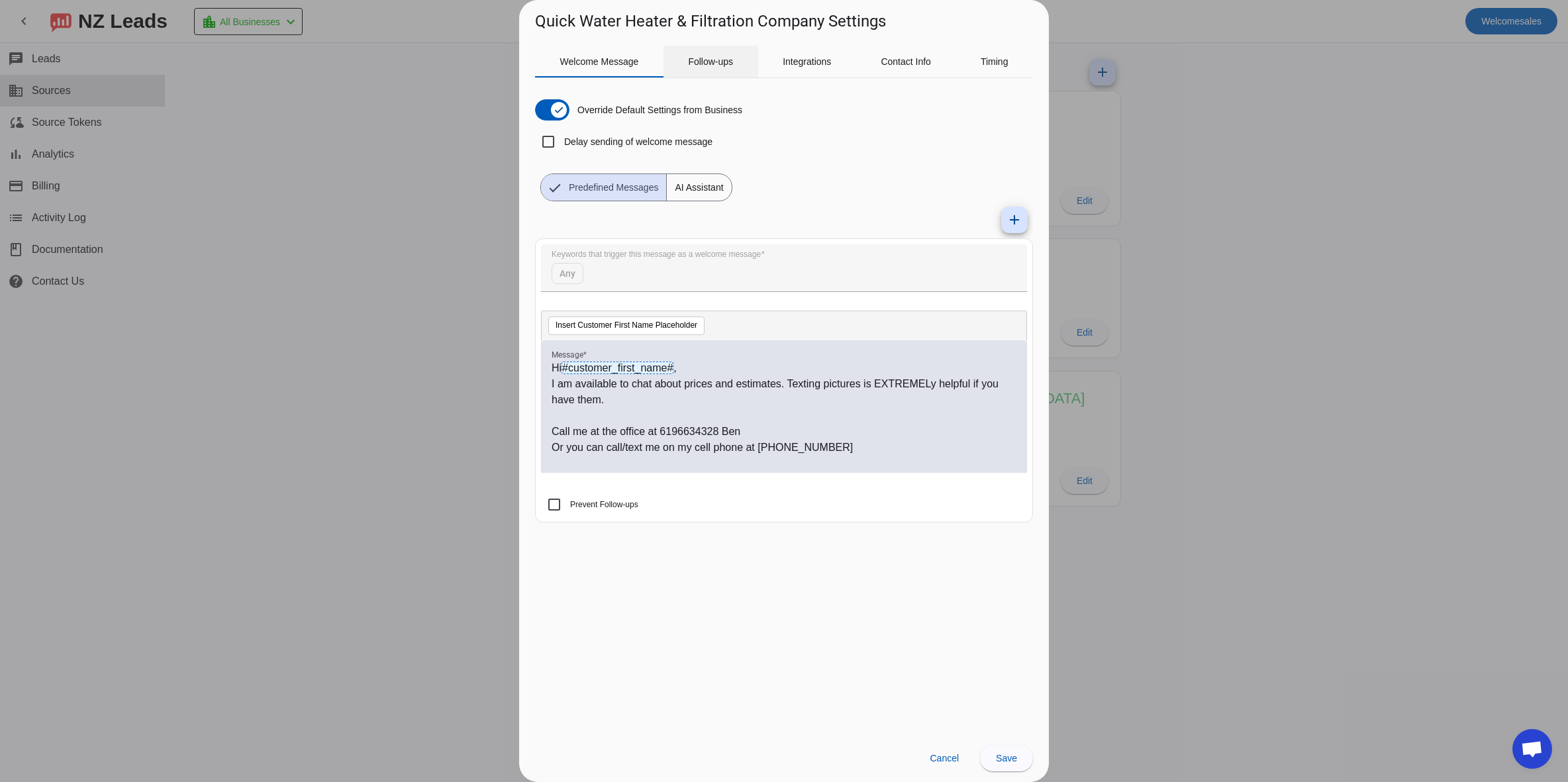
click at [700, 63] on span "Follow-ups" at bounding box center [710, 62] width 45 height 9
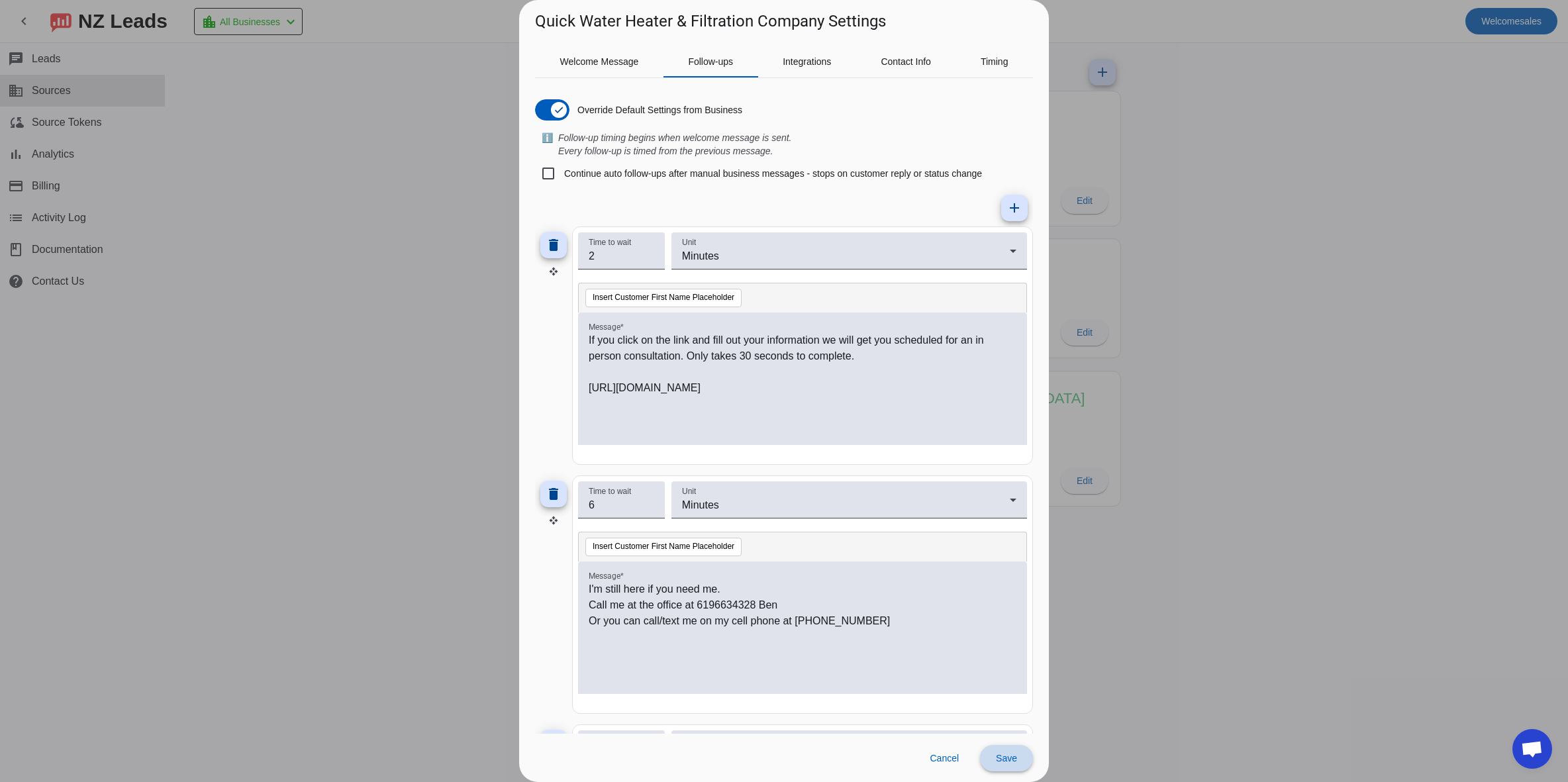
click at [1013, 760] on span "Save" at bounding box center [1006, 758] width 21 height 10
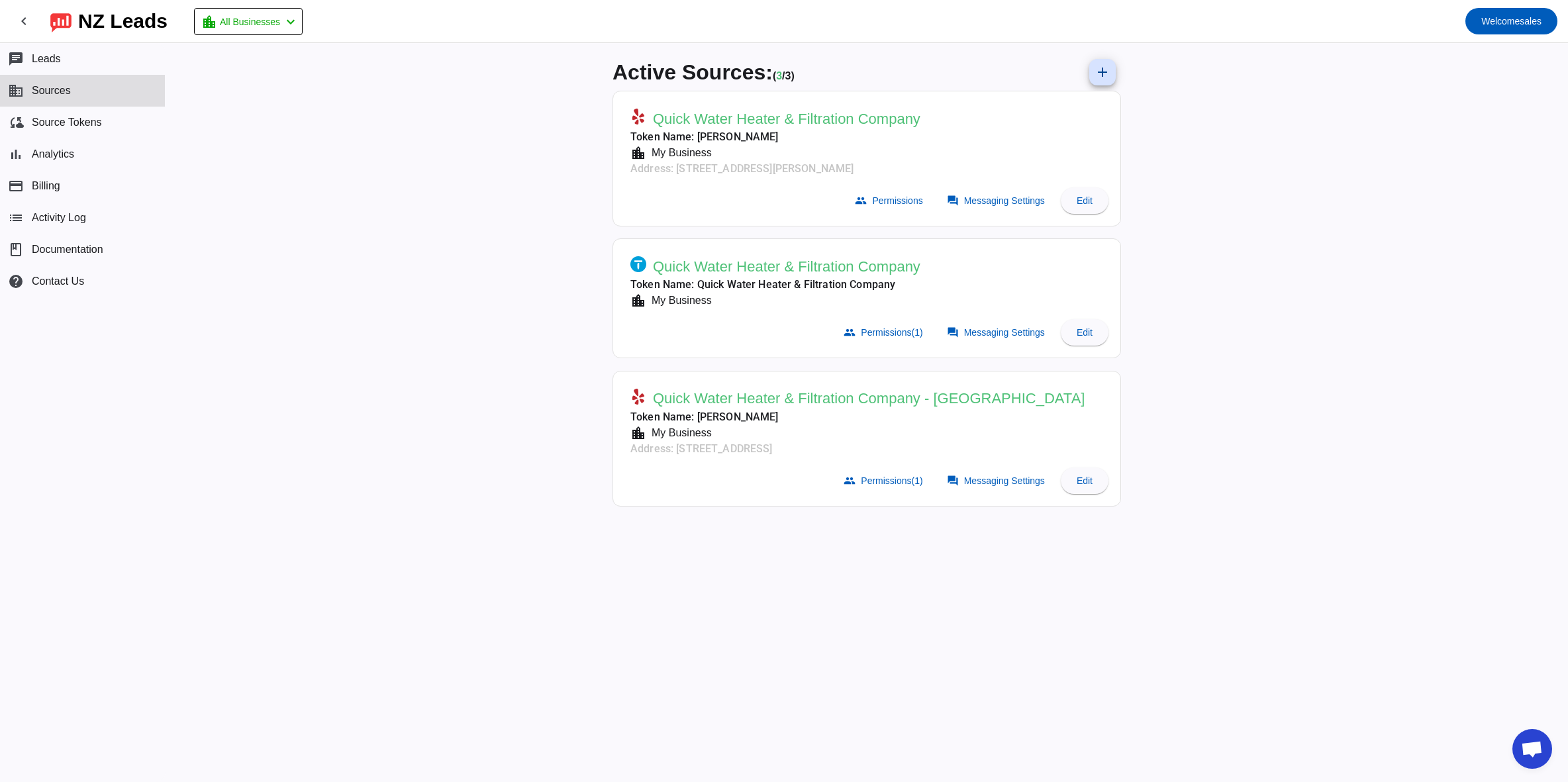
click at [1247, 300] on div "Active Sources: ( 3 / 3) add Quick Water Heater & Filtration Company Token Name…" at bounding box center [866, 412] width 1403 height 739
